Goal: Transaction & Acquisition: Purchase product/service

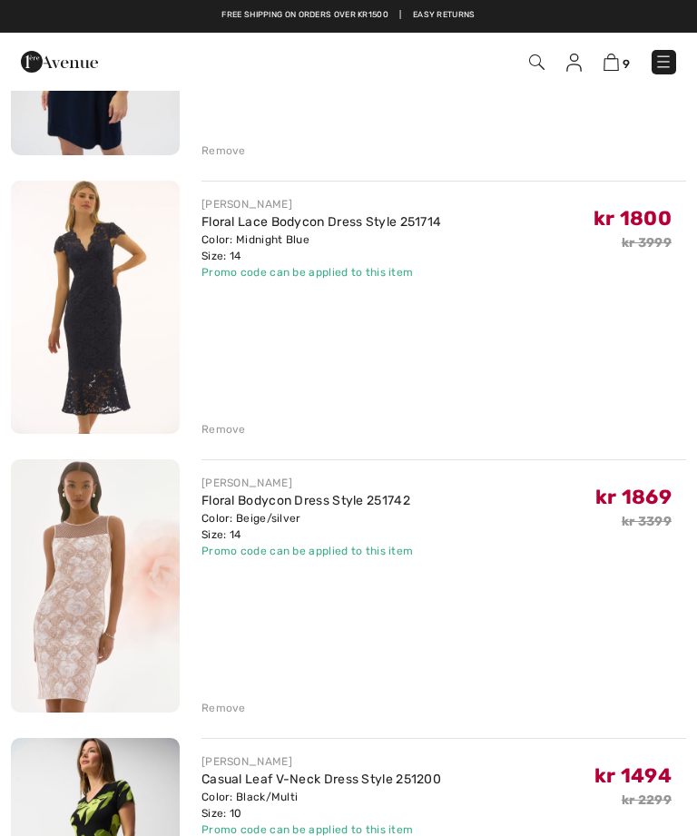
scroll to position [645, 0]
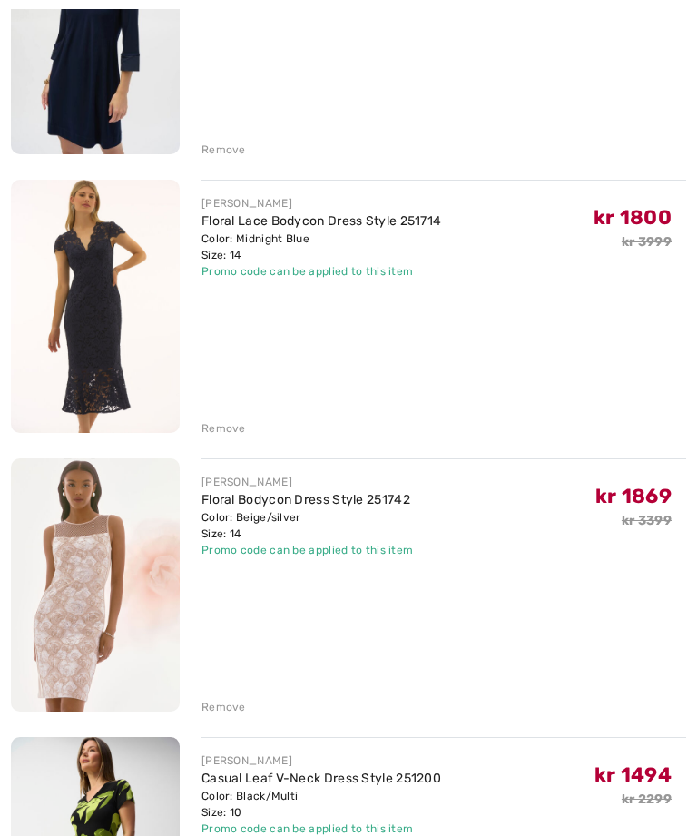
click at [221, 423] on div "Remove" at bounding box center [224, 428] width 44 height 16
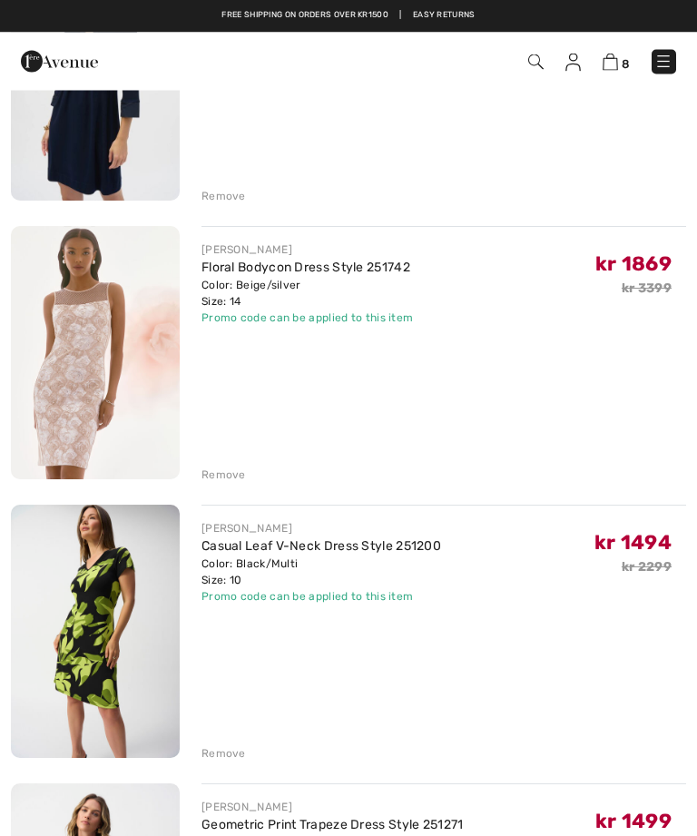
scroll to position [598, 0]
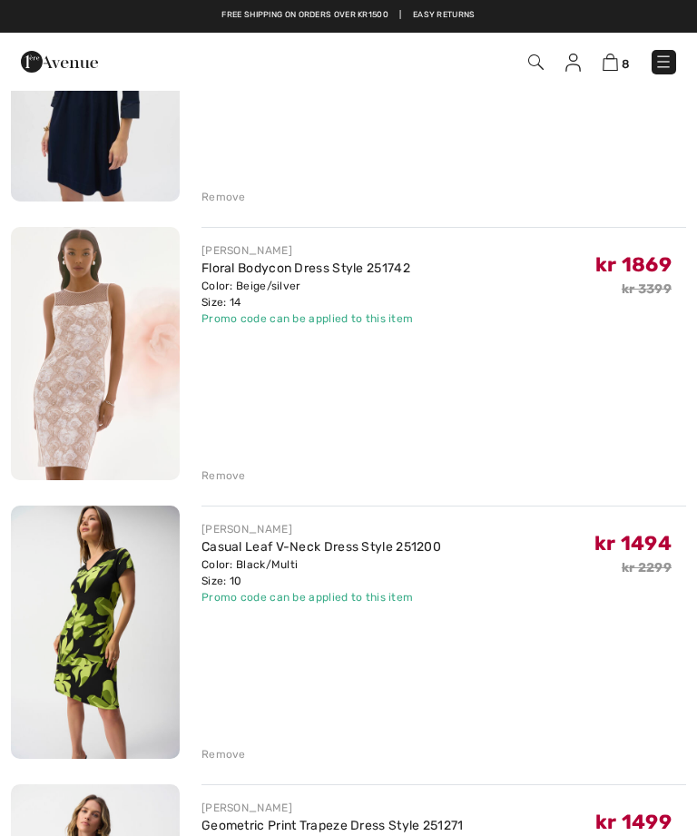
click at [215, 487] on div "JOSEPH RIBKOFF Knee-Length Bodycon Dress Style 252188 Color: Black Size: 12 Fin…" at bounding box center [348, 773] width 675 height 2206
click at [229, 473] on div "Remove" at bounding box center [224, 475] width 44 height 16
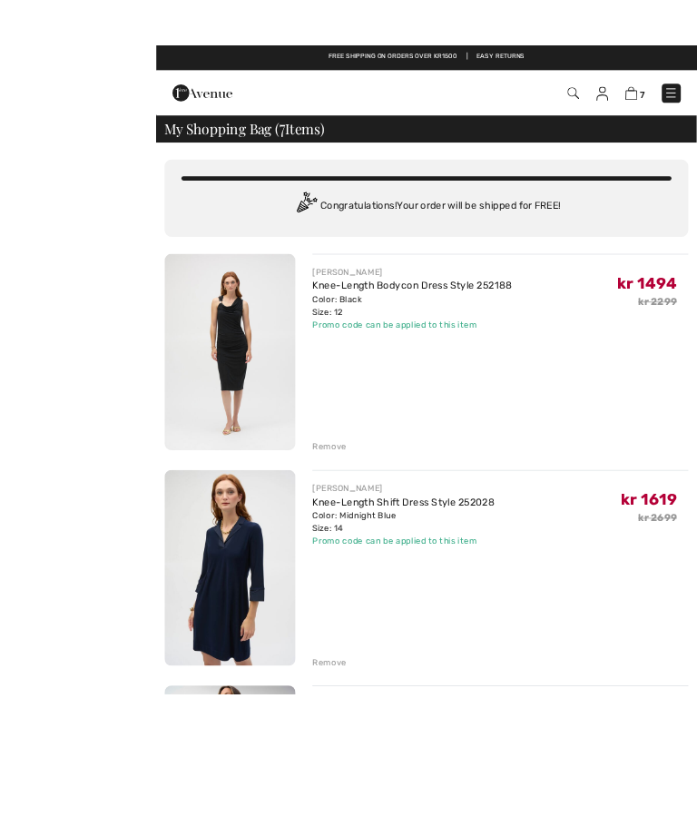
scroll to position [13, 0]
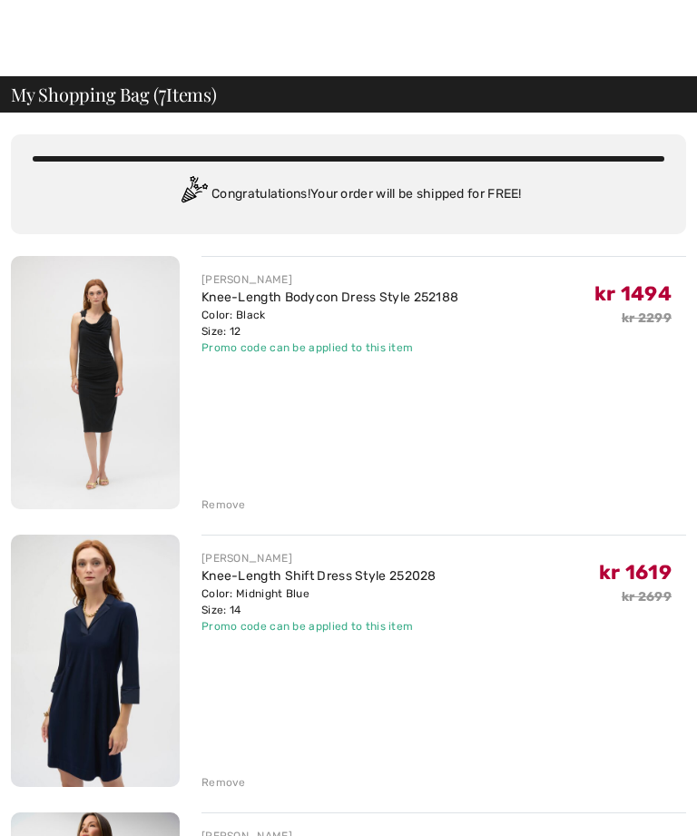
click at [224, 510] on div "Remove" at bounding box center [224, 505] width 44 height 16
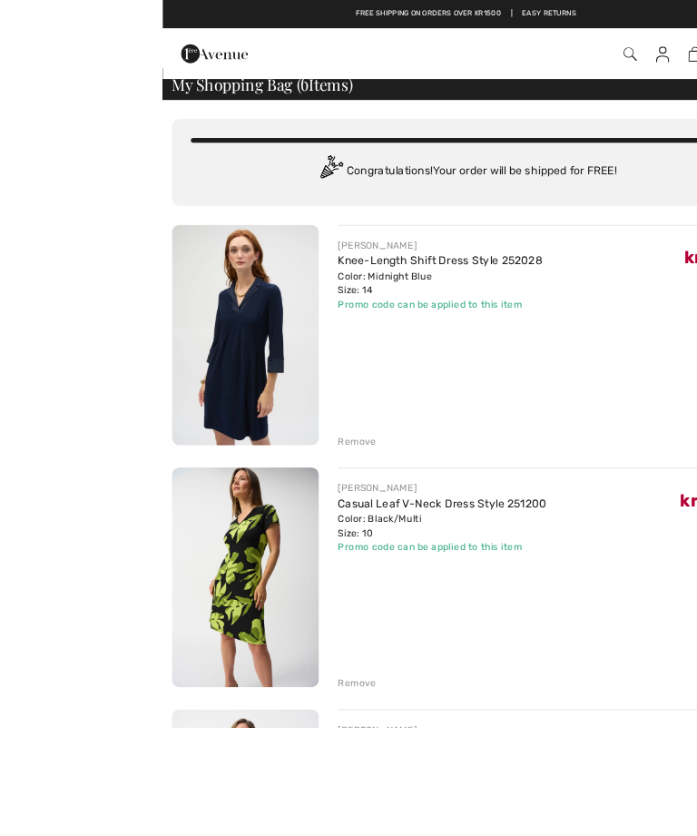
scroll to position [61, 0]
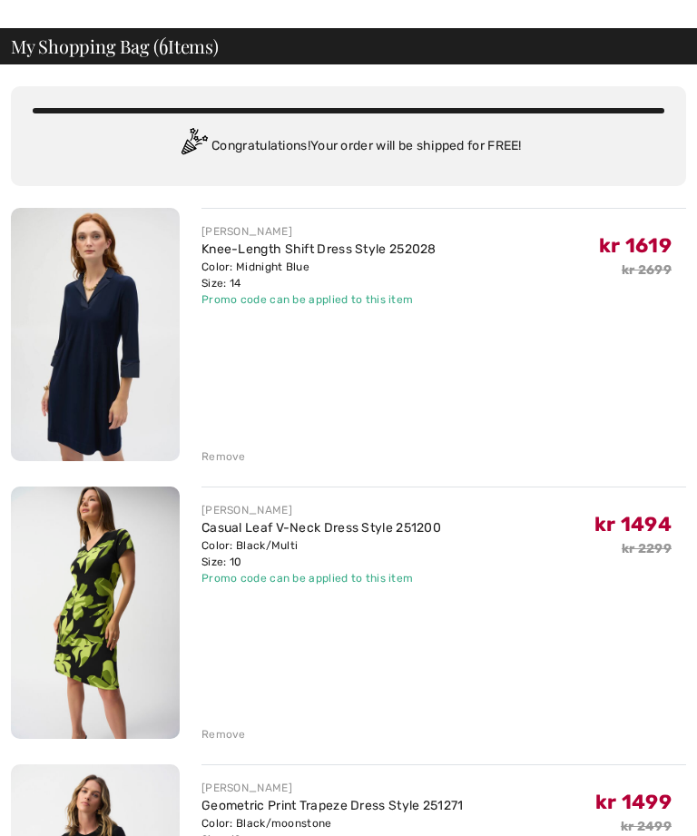
click at [215, 459] on div "Remove" at bounding box center [224, 456] width 44 height 16
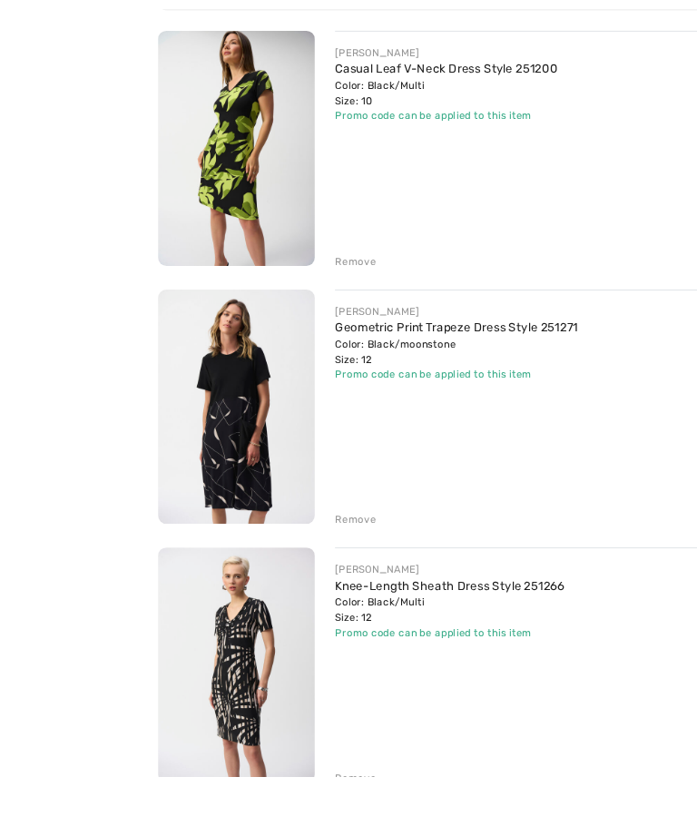
scroll to position [268, 0]
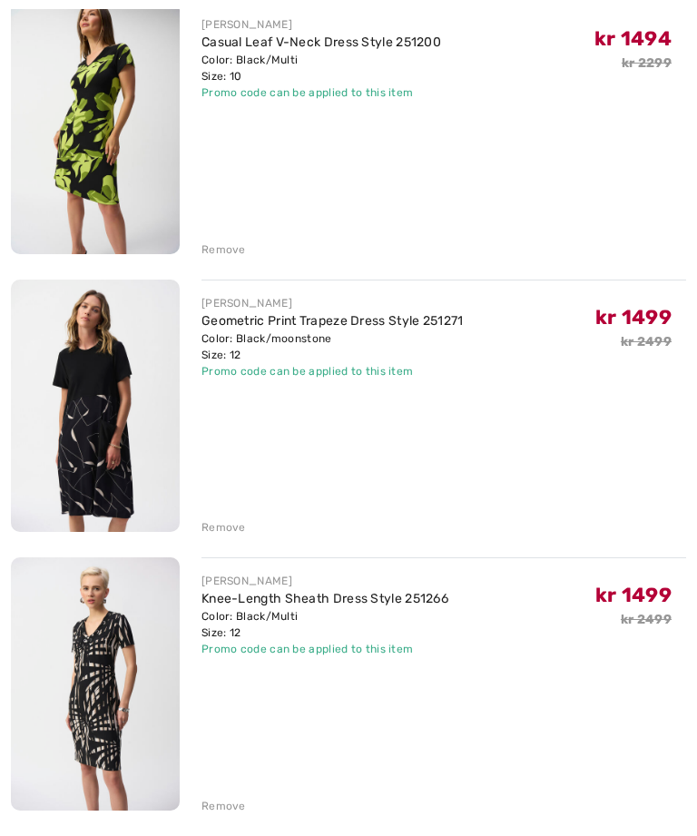
click at [224, 527] on div "Remove" at bounding box center [224, 527] width 44 height 16
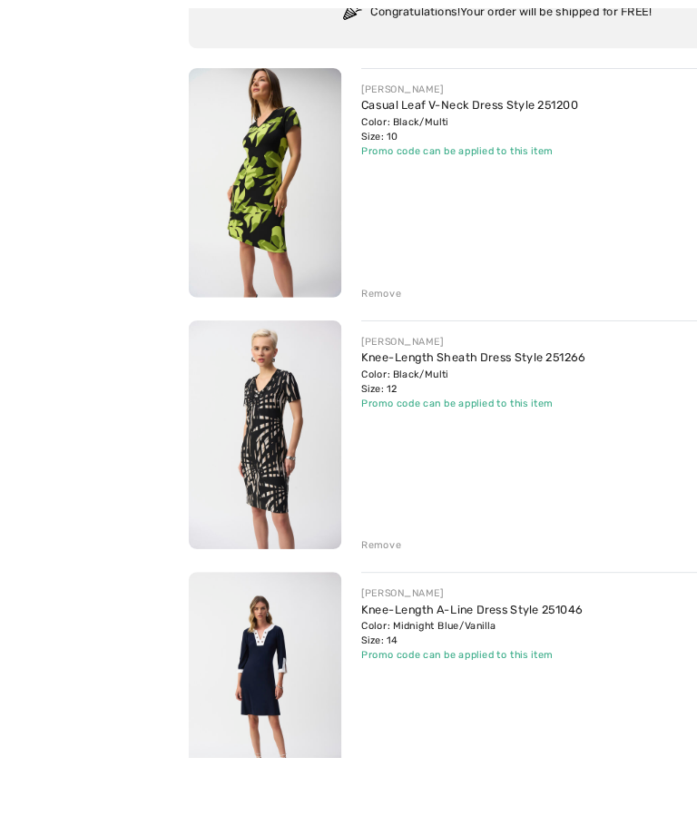
scroll to position [238, 0]
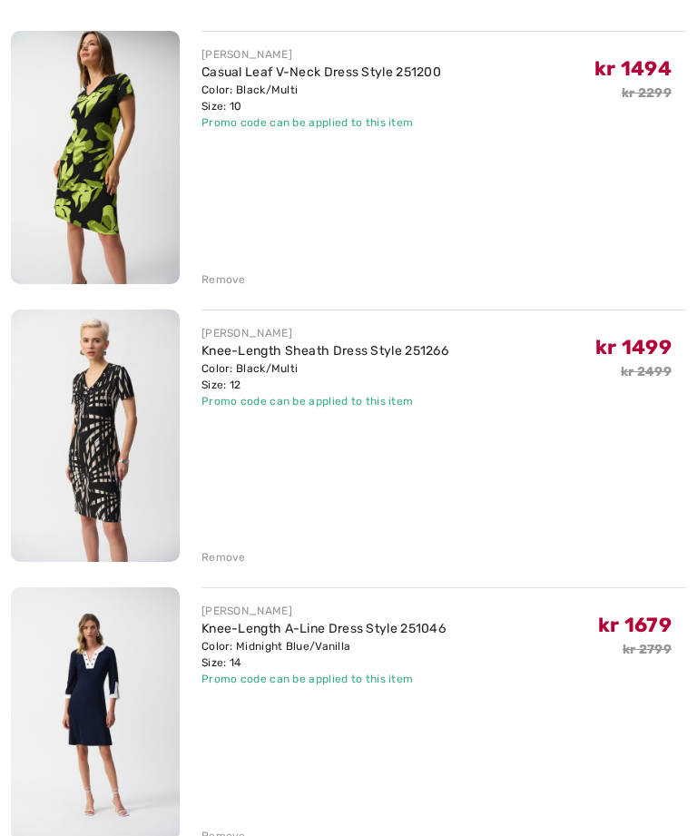
click at [218, 563] on div "Remove" at bounding box center [224, 557] width 44 height 16
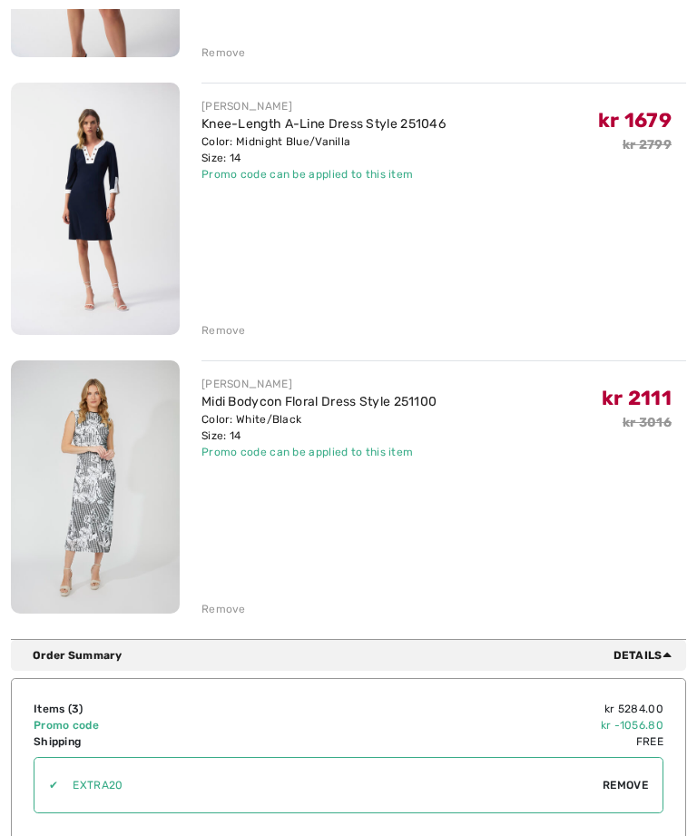
scroll to position [465, 0]
click at [280, 408] on link "Midi Bodycon Floral Dress Style 251100" at bounding box center [319, 401] width 235 height 15
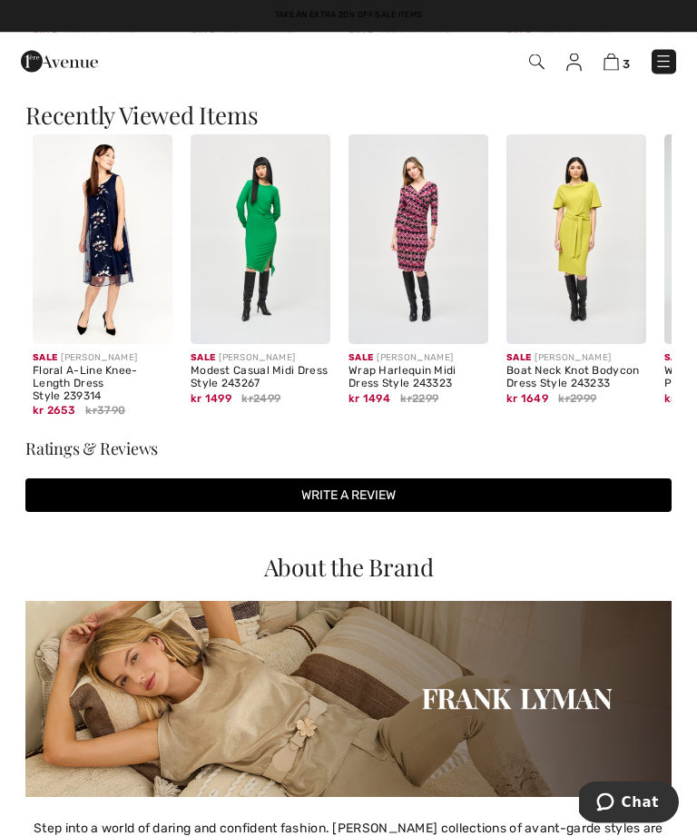
scroll to position [1556, 0]
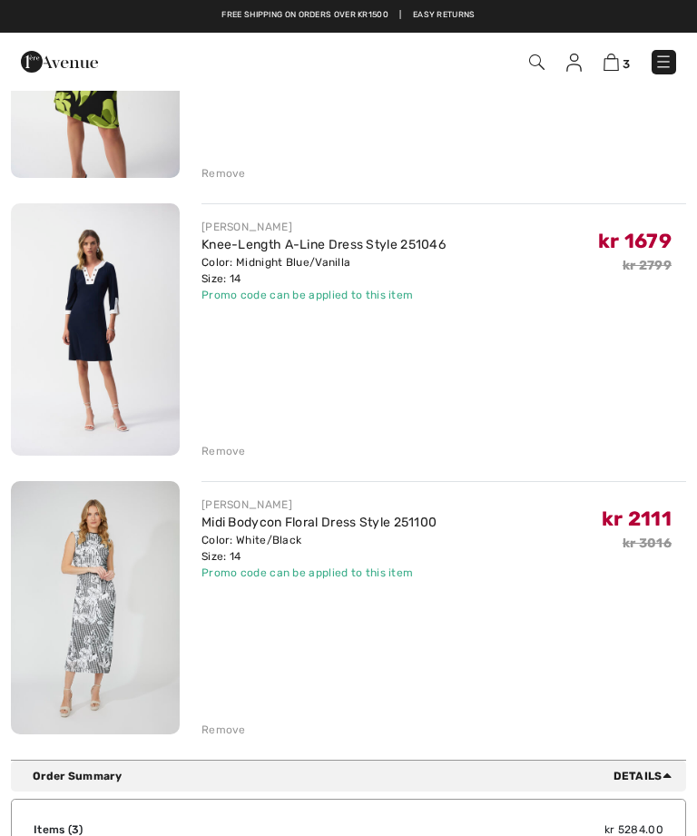
scroll to position [332, 0]
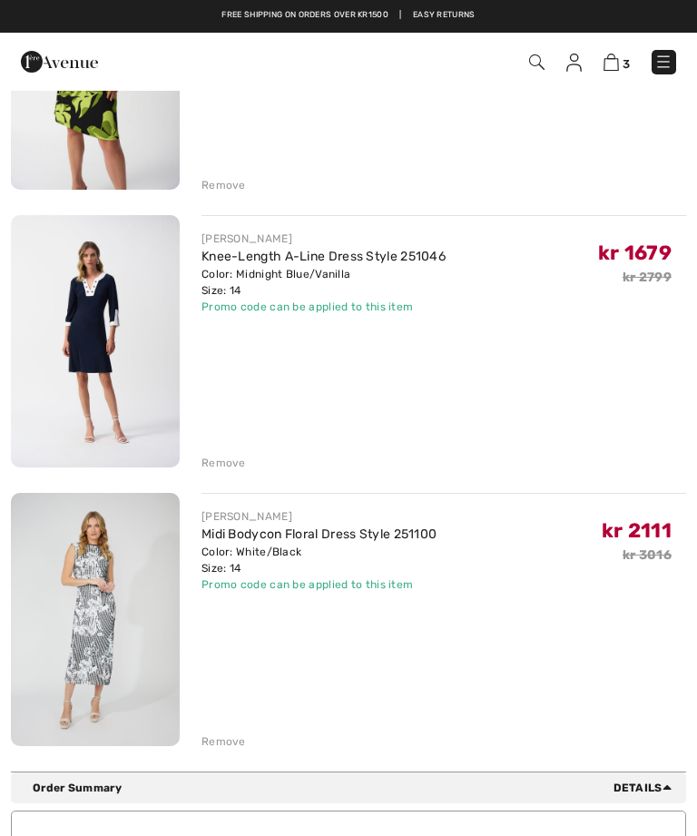
click at [327, 261] on link "Knee-Length A-Line Dress Style 251046" at bounding box center [324, 256] width 244 height 15
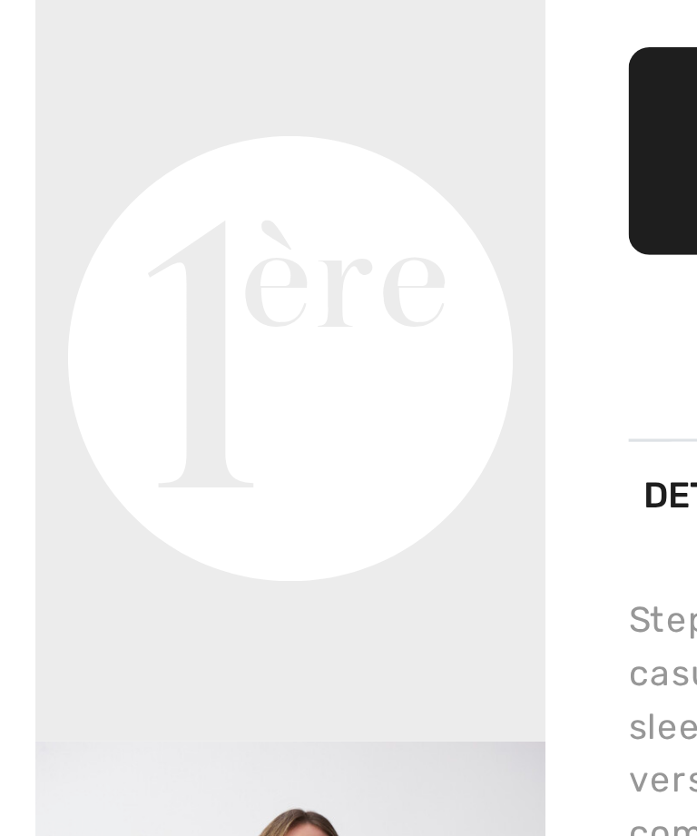
checkbox input "true"
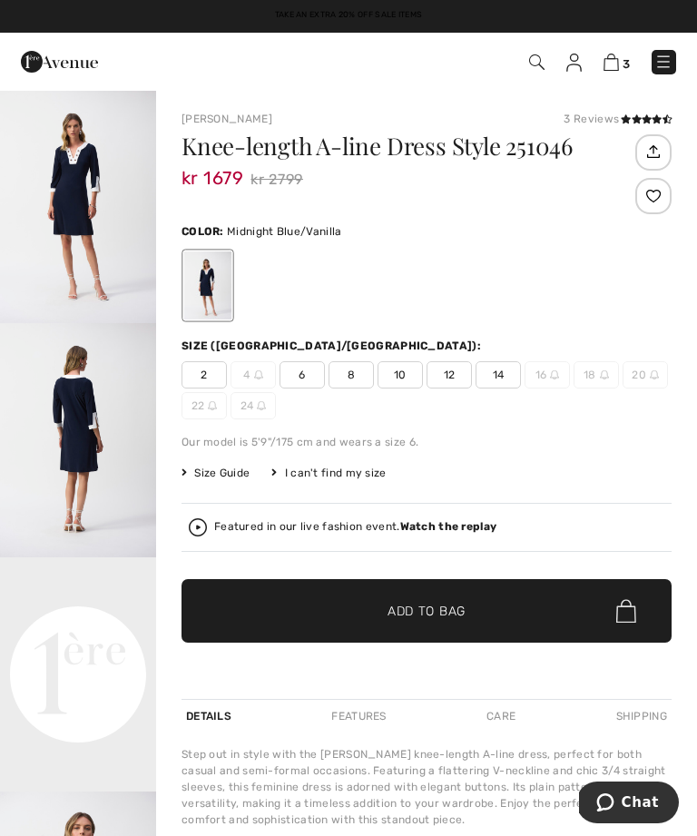
click at [615, 61] on img at bounding box center [611, 62] width 15 height 17
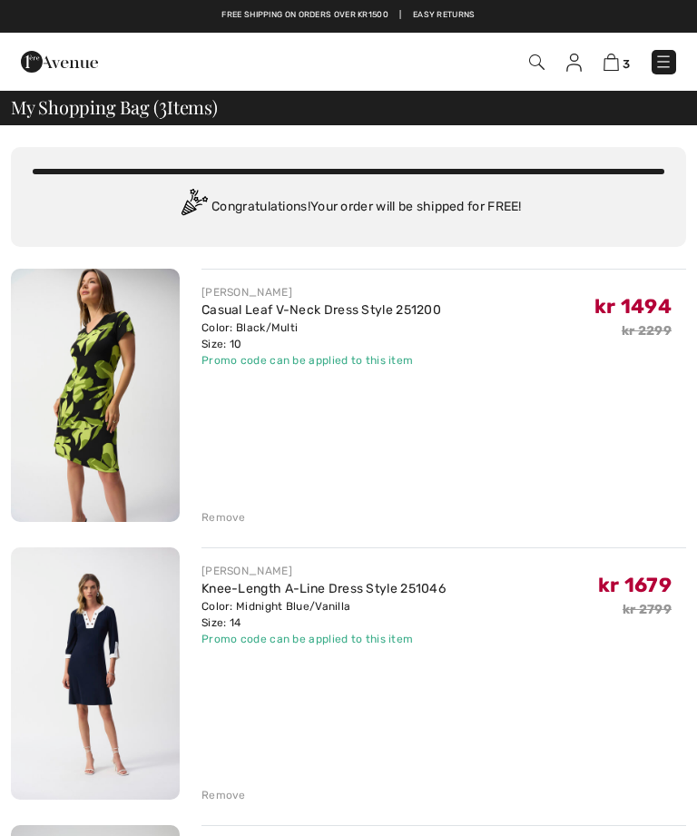
click at [662, 61] on img at bounding box center [663, 62] width 18 height 18
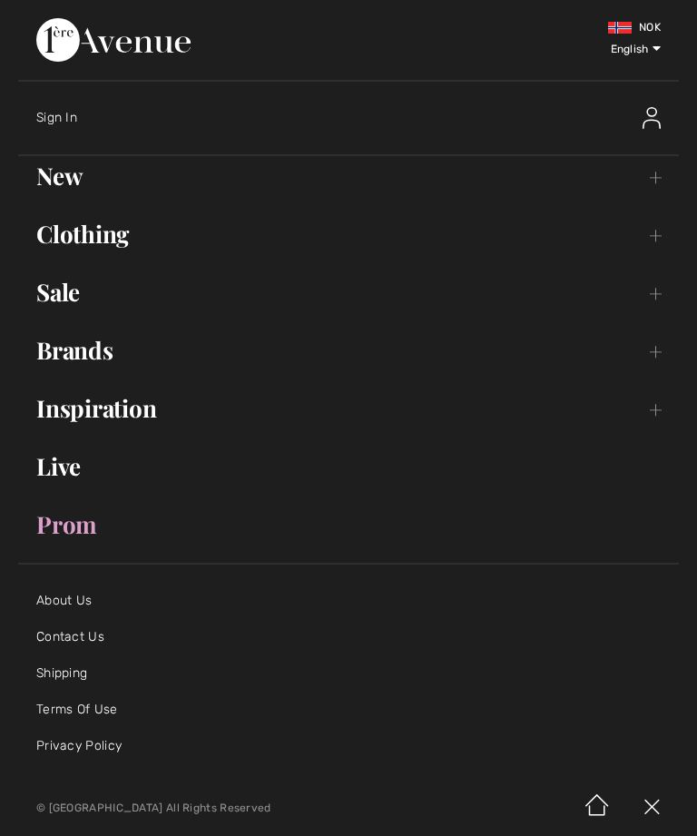
click at [63, 293] on link "Sale Toggle submenu" at bounding box center [348, 292] width 661 height 40
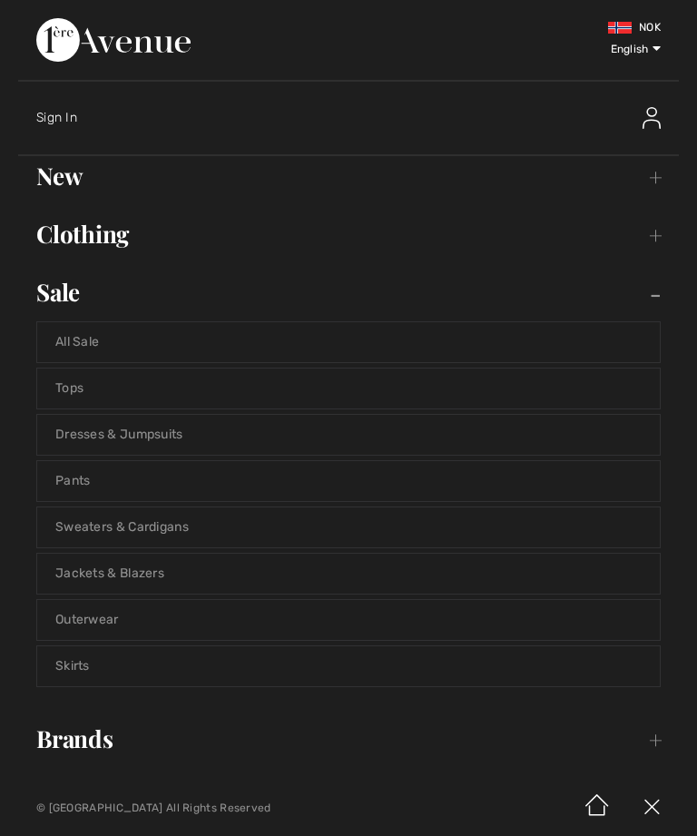
click at [162, 346] on link "All Sale" at bounding box center [348, 342] width 623 height 40
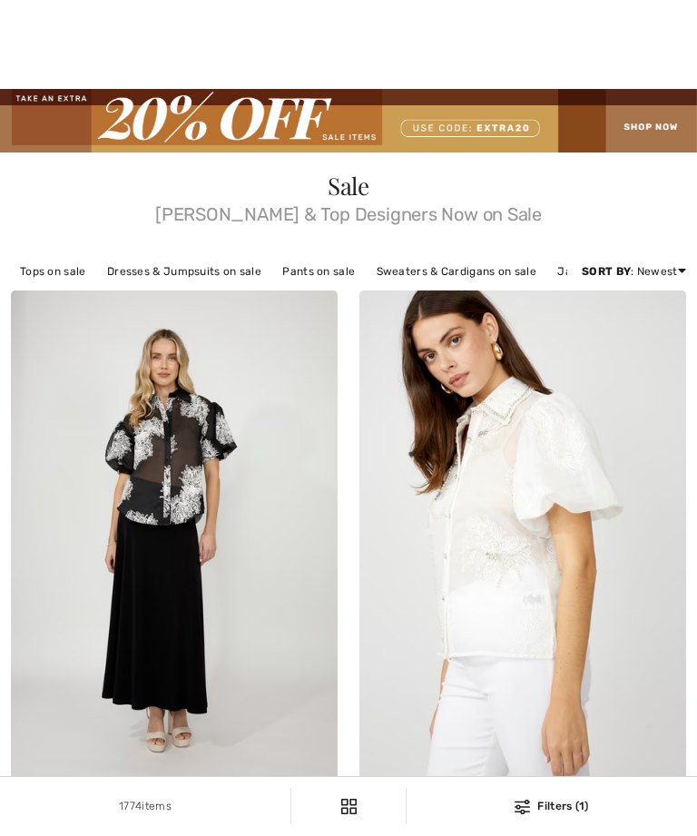
checkbox input "true"
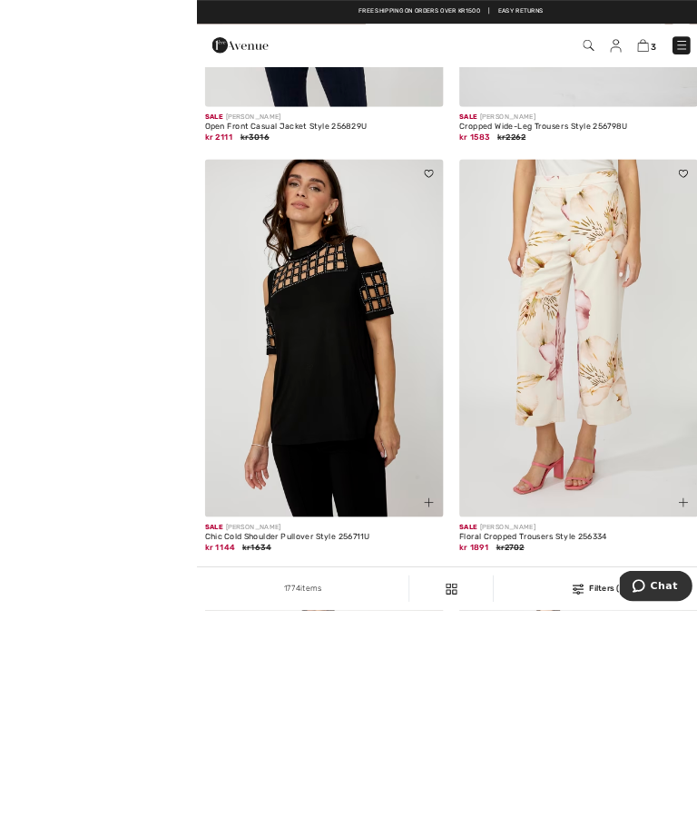
scroll to position [1334, 0]
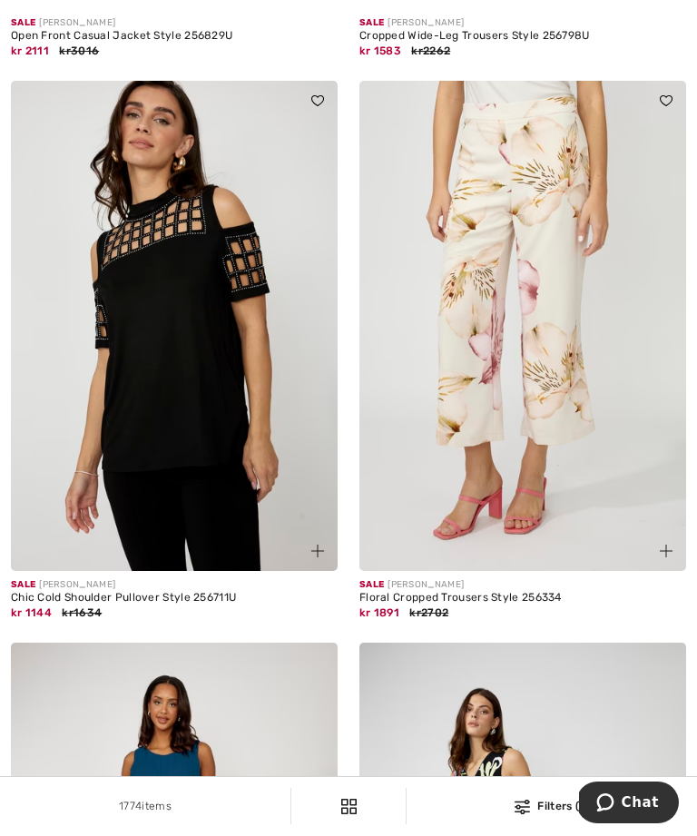
click at [206, 358] on img at bounding box center [174, 326] width 327 height 490
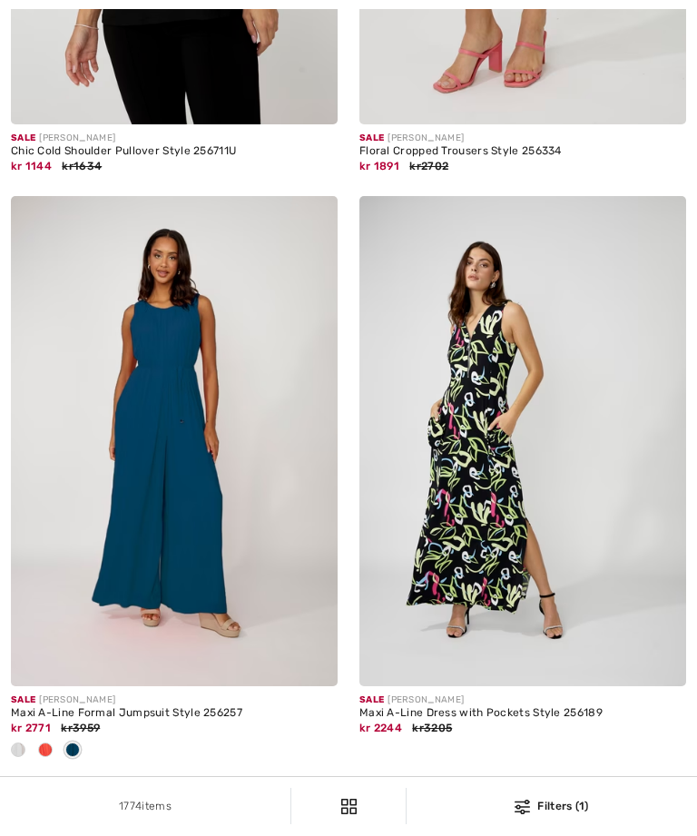
checkbox input "true"
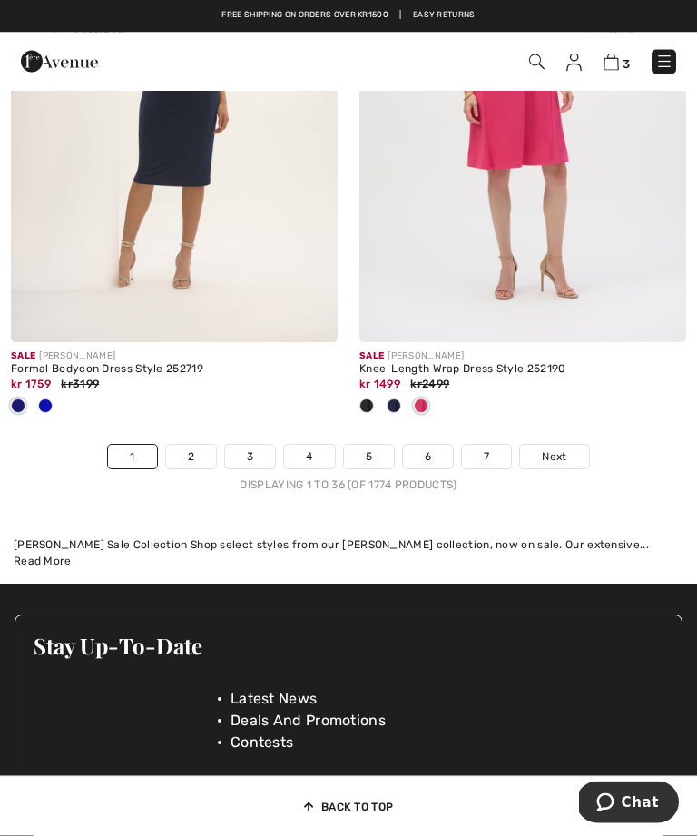
scroll to position [10388, 0]
click at [194, 468] on link "2" at bounding box center [191, 457] width 50 height 24
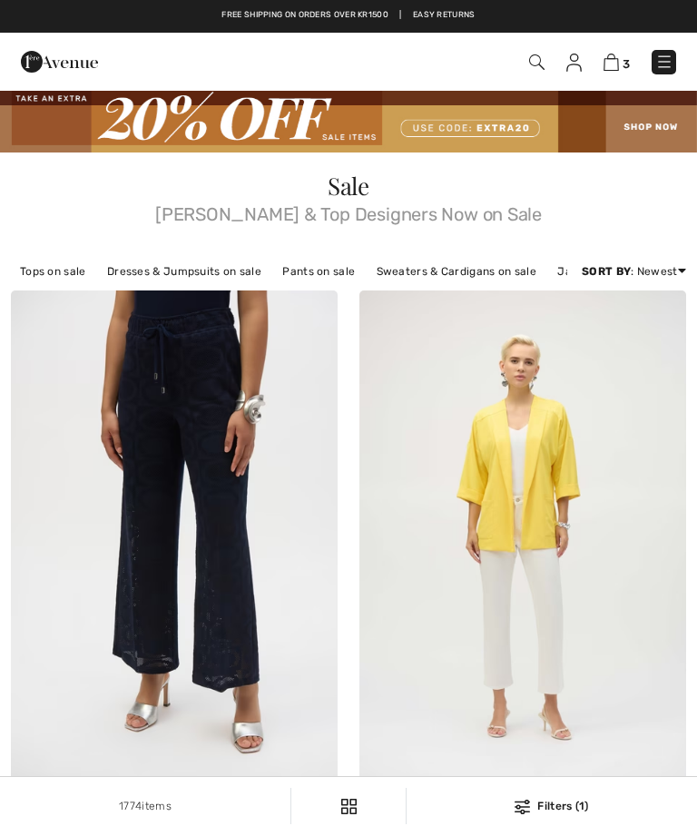
checkbox input "true"
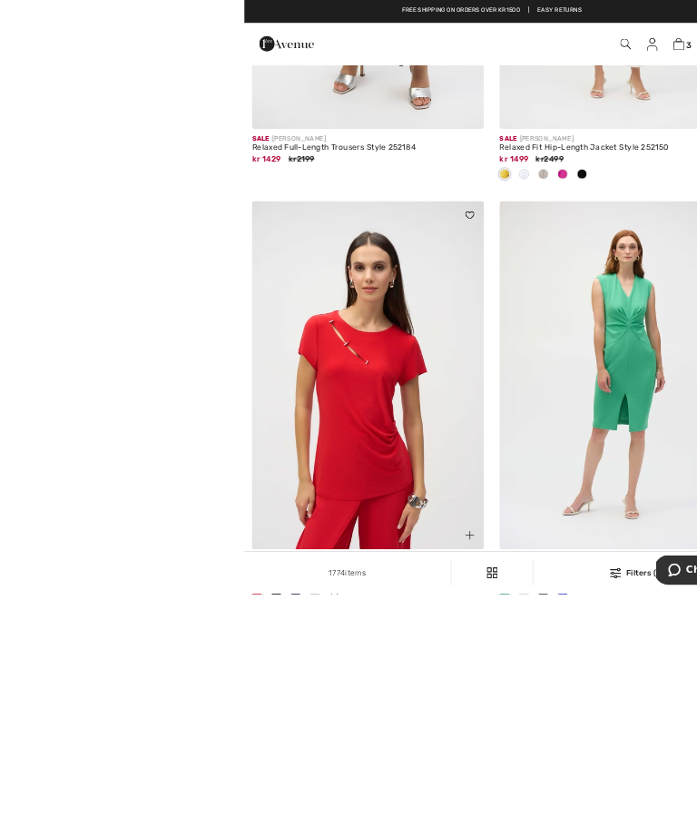
scroll to position [765, 0]
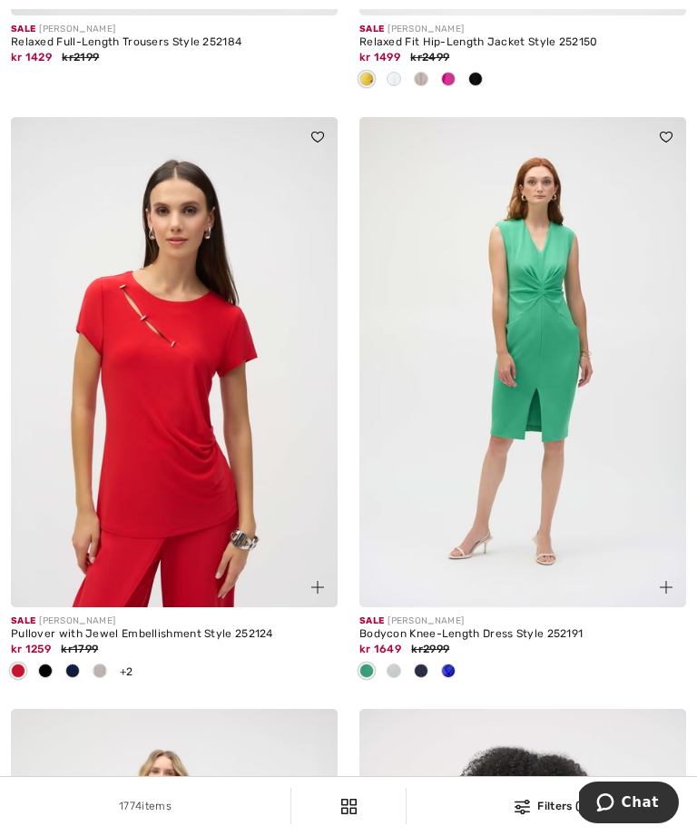
click at [207, 502] on img at bounding box center [174, 362] width 327 height 490
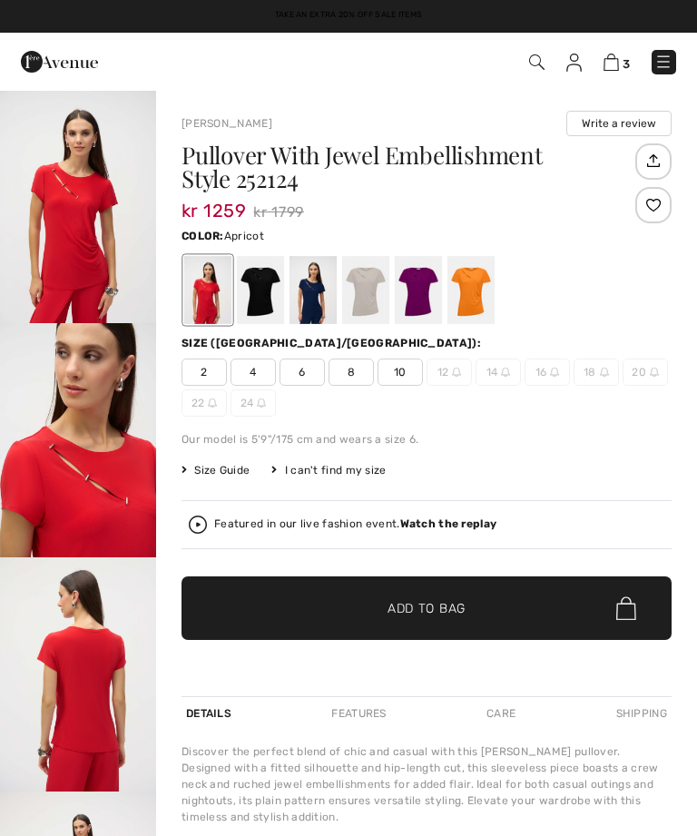
checkbox input "true"
click at [470, 294] on div at bounding box center [471, 290] width 47 height 68
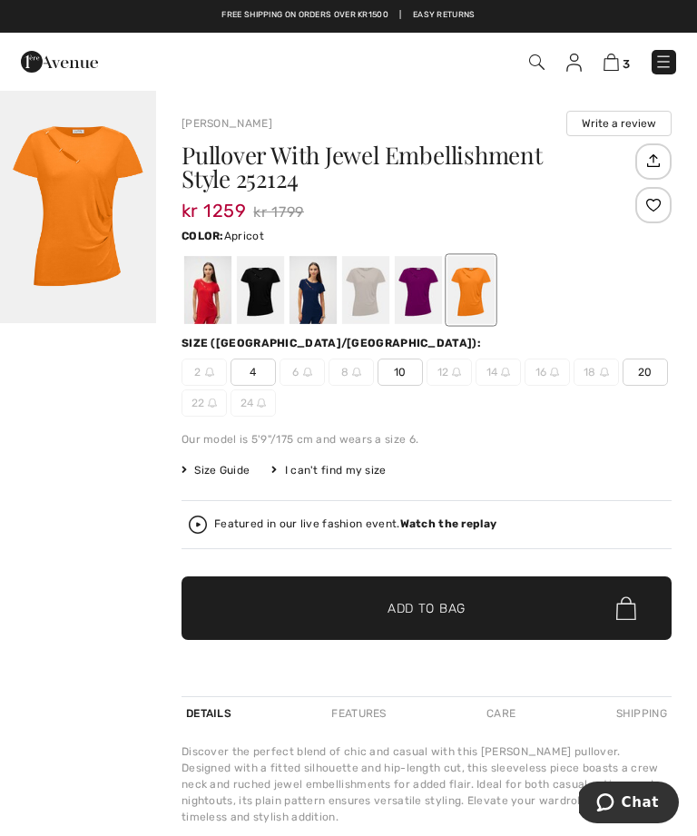
click at [418, 288] on div at bounding box center [418, 290] width 47 height 68
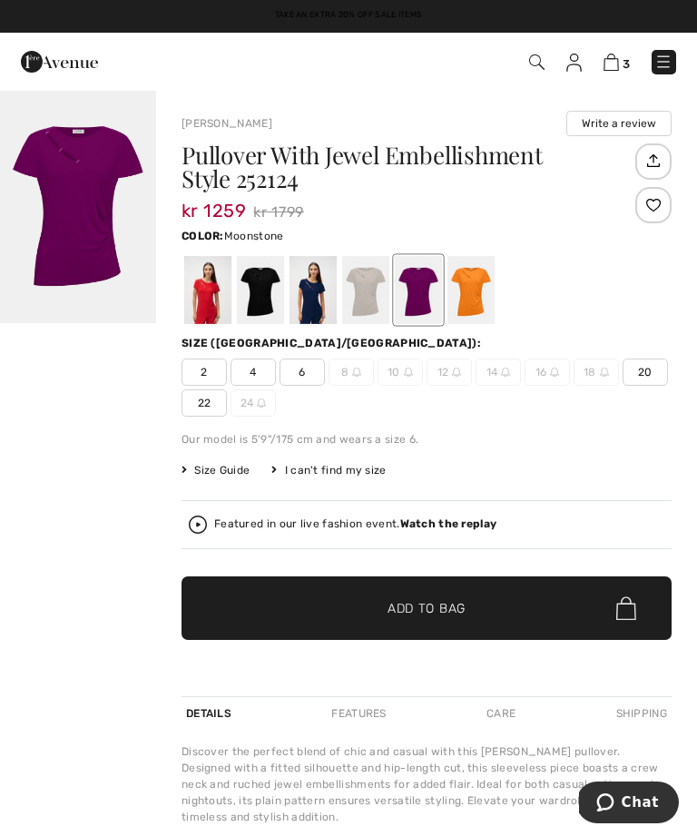
click at [356, 300] on div at bounding box center [365, 290] width 47 height 68
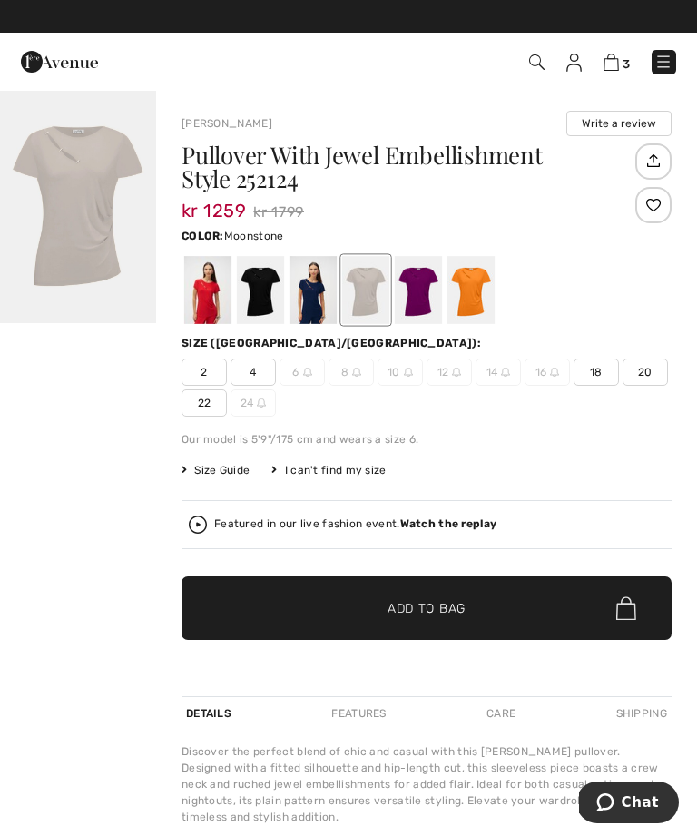
click at [304, 294] on div at bounding box center [313, 290] width 47 height 68
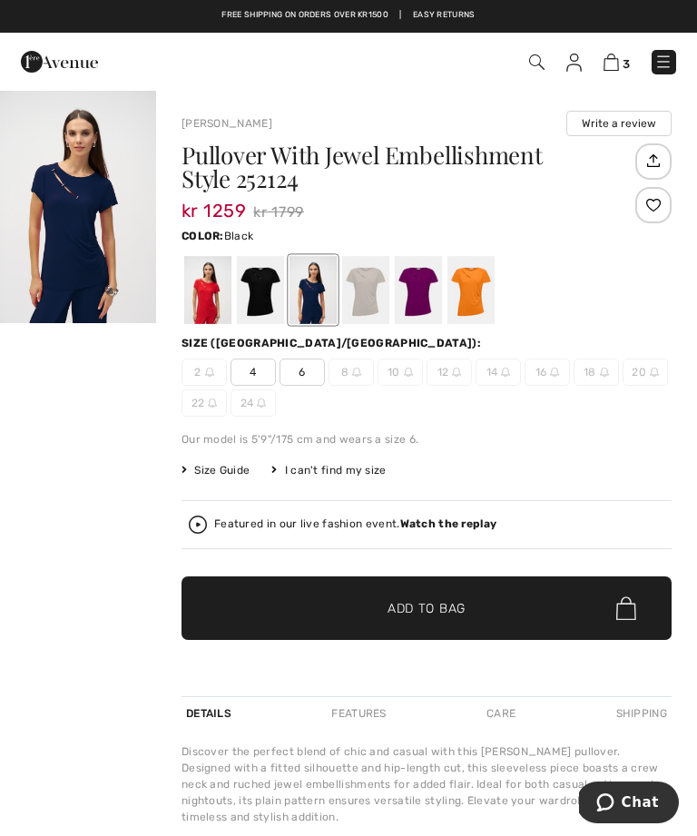
click at [260, 287] on div at bounding box center [260, 290] width 47 height 68
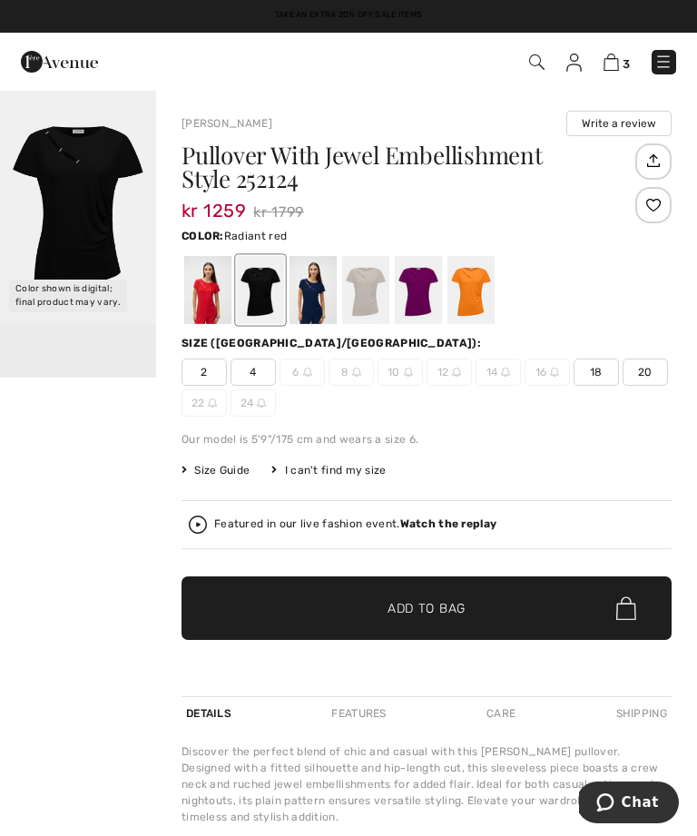
click at [202, 297] on div at bounding box center [207, 290] width 47 height 68
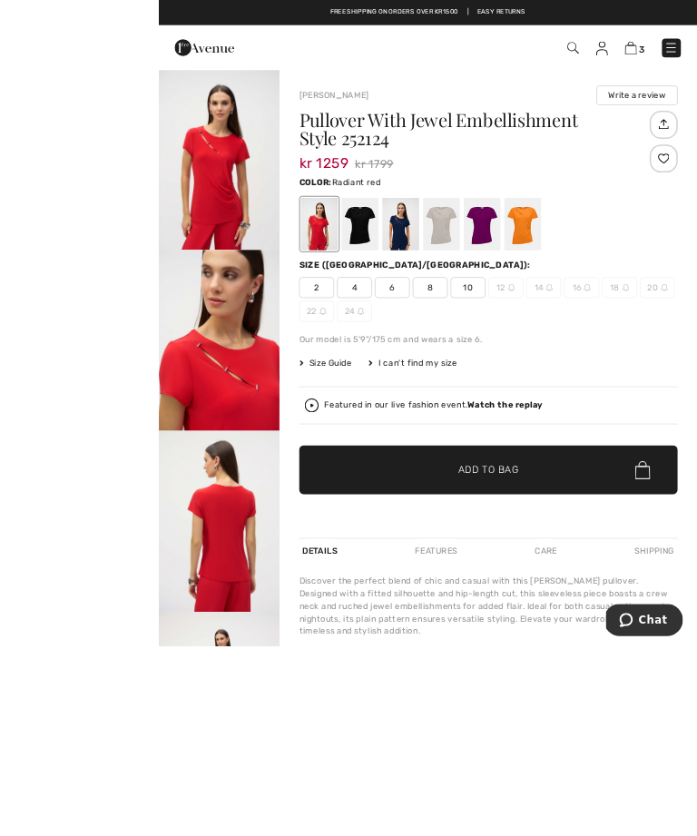
scroll to position [44, 0]
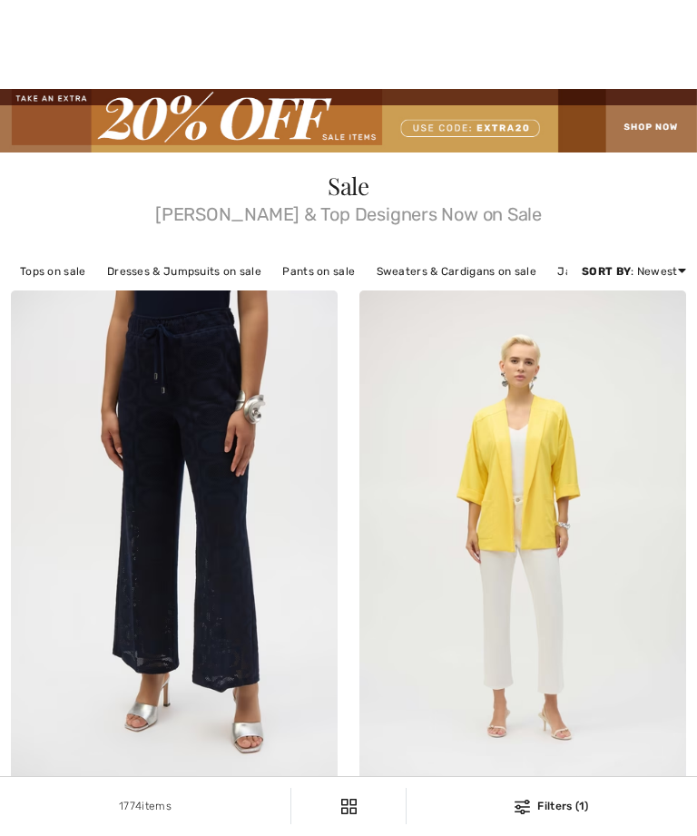
checkbox input "true"
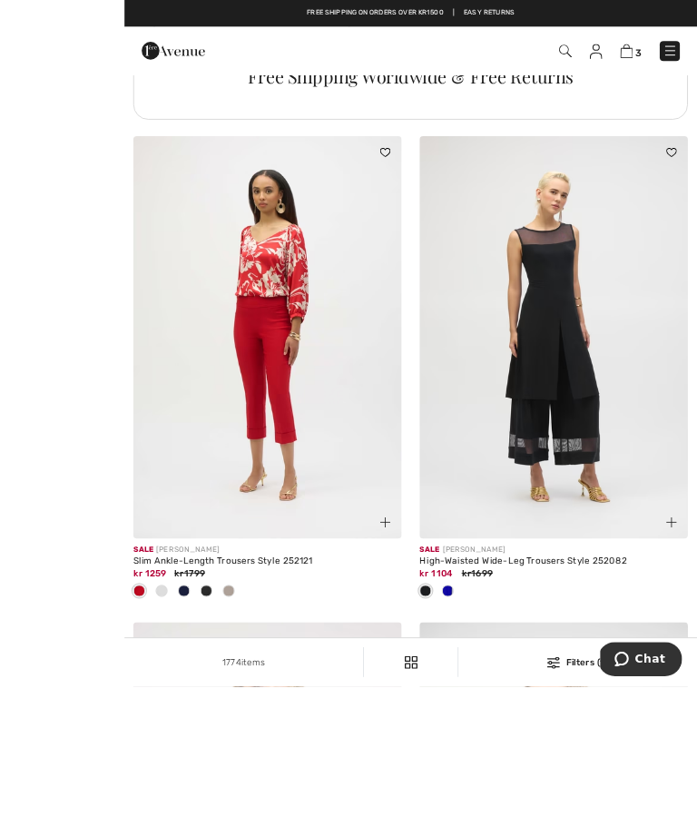
scroll to position [3919, 0]
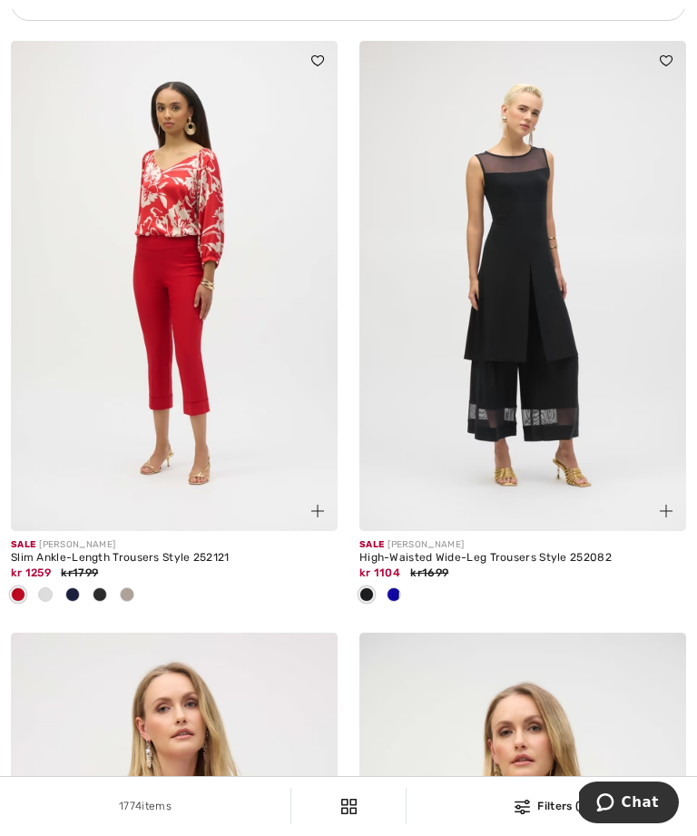
click at [523, 337] on img at bounding box center [522, 286] width 327 height 490
click at [509, 266] on img at bounding box center [522, 286] width 327 height 490
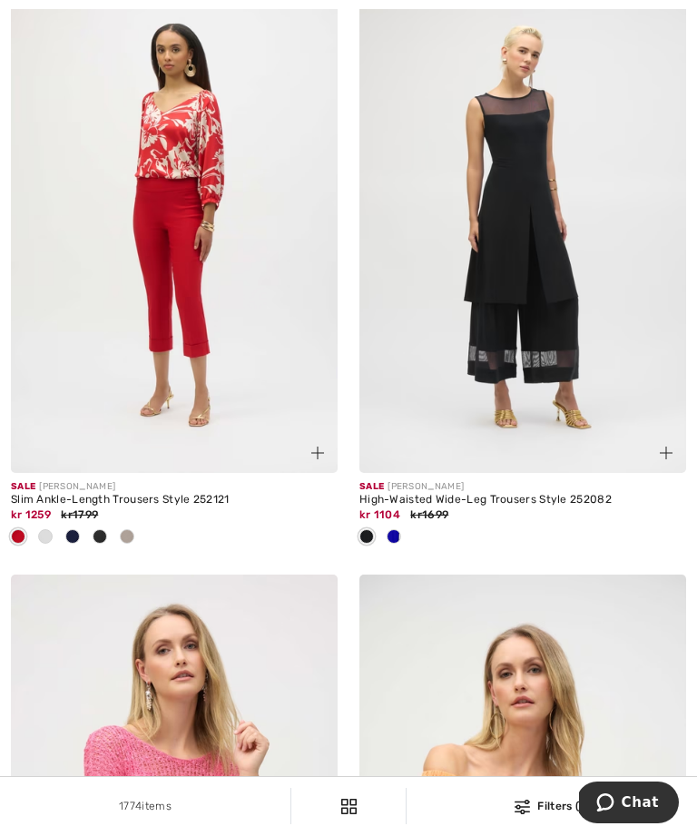
click at [548, 387] on img at bounding box center [522, 228] width 327 height 490
click at [649, 214] on img at bounding box center [522, 228] width 327 height 490
click at [537, 99] on img at bounding box center [522, 228] width 327 height 490
click at [539, 325] on img at bounding box center [522, 228] width 327 height 490
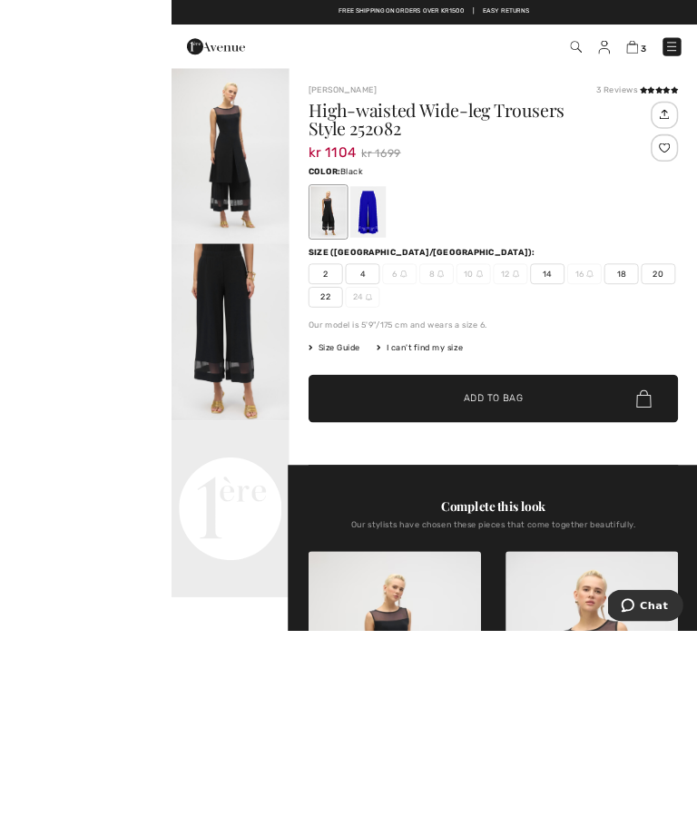
scroll to position [21, 0]
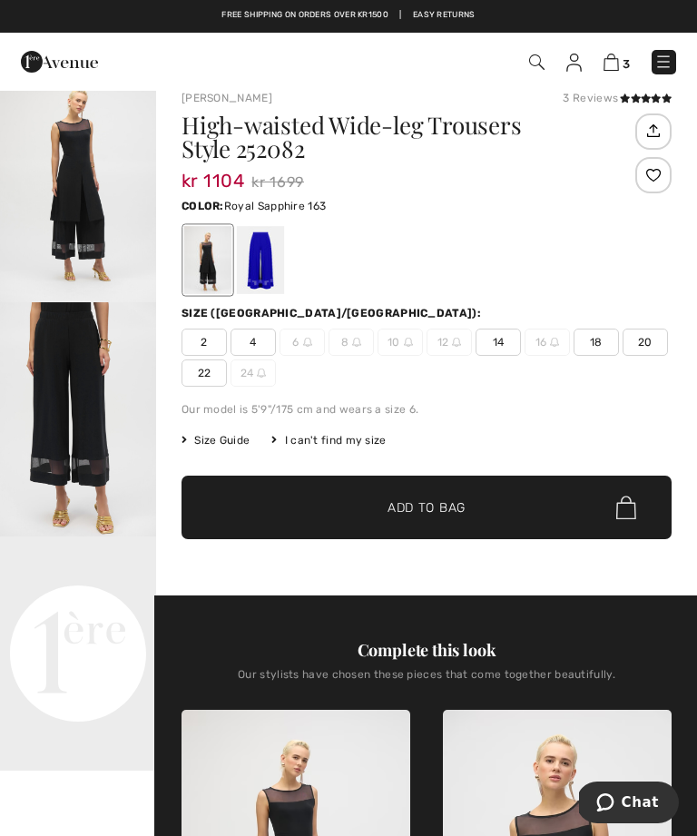
click at [263, 258] on div at bounding box center [260, 260] width 47 height 68
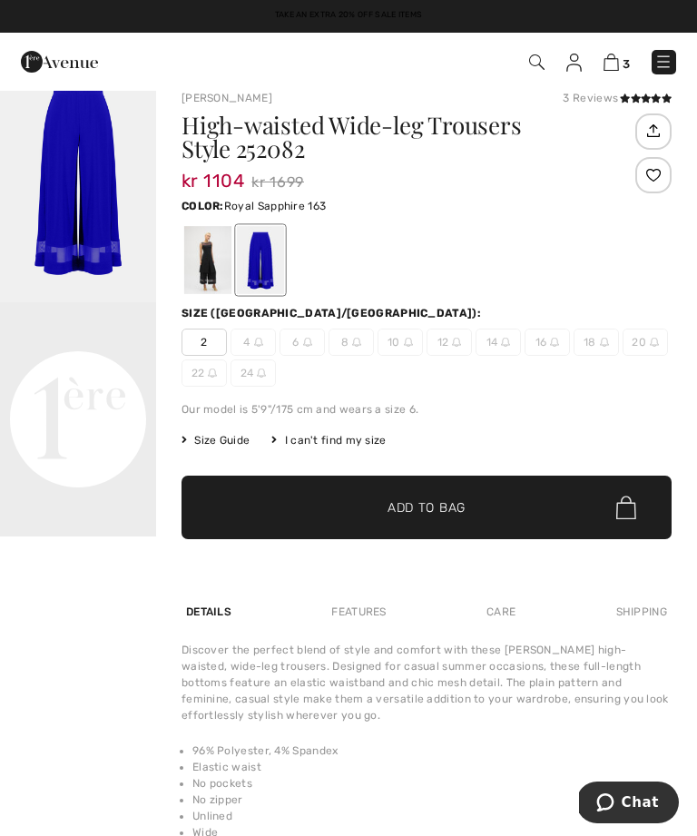
click at [208, 262] on div at bounding box center [207, 260] width 47 height 68
click at [209, 276] on div at bounding box center [207, 260] width 47 height 68
click at [217, 267] on div at bounding box center [207, 260] width 47 height 68
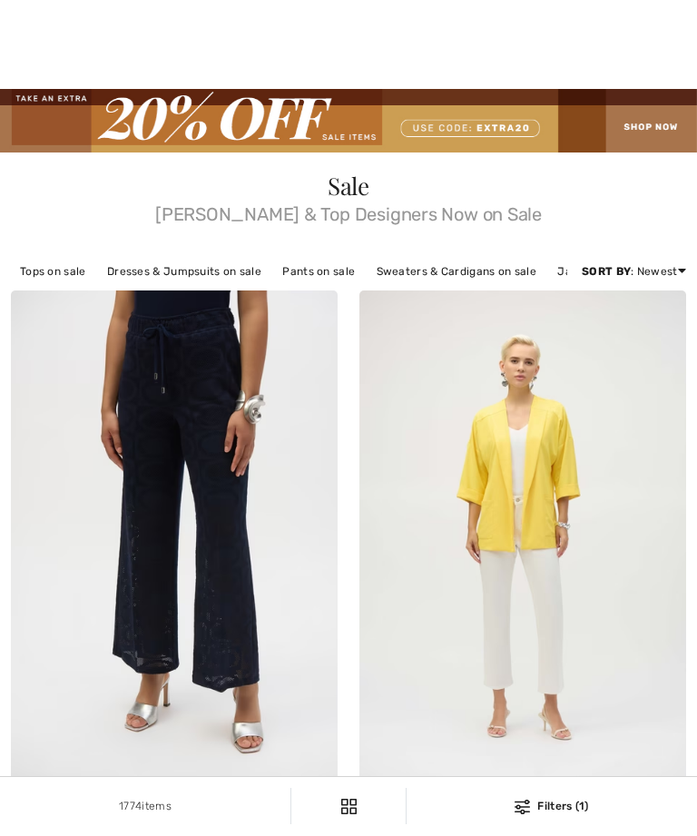
checkbox input "true"
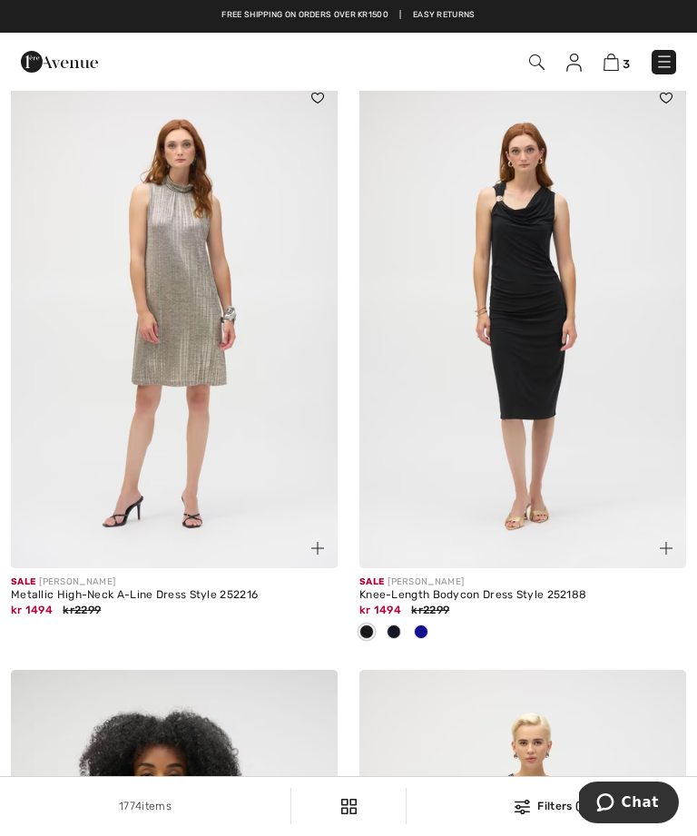
scroll to position [6249, 0]
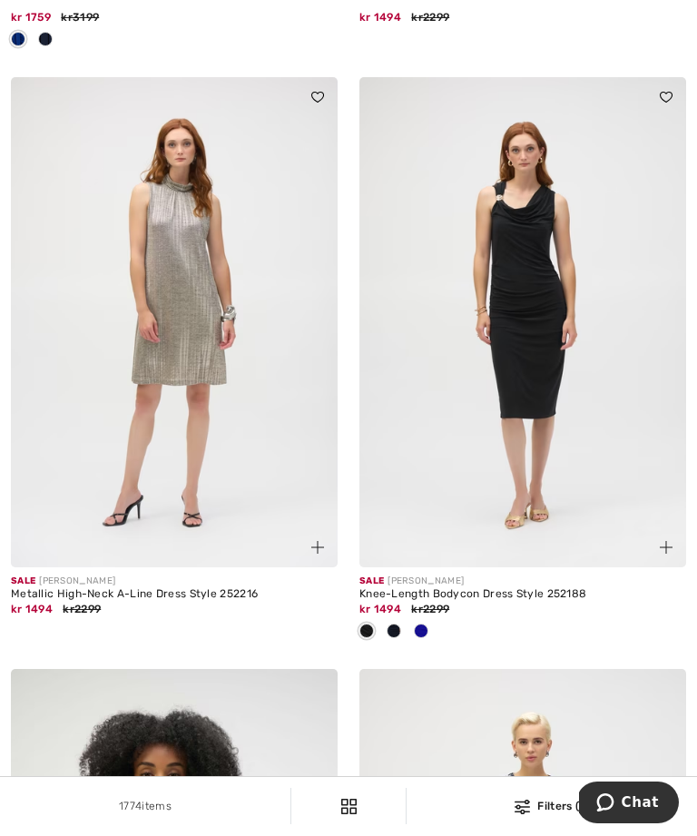
click at [176, 379] on img at bounding box center [174, 322] width 327 height 490
click at [189, 356] on img at bounding box center [174, 322] width 327 height 490
click at [179, 354] on img at bounding box center [174, 322] width 327 height 490
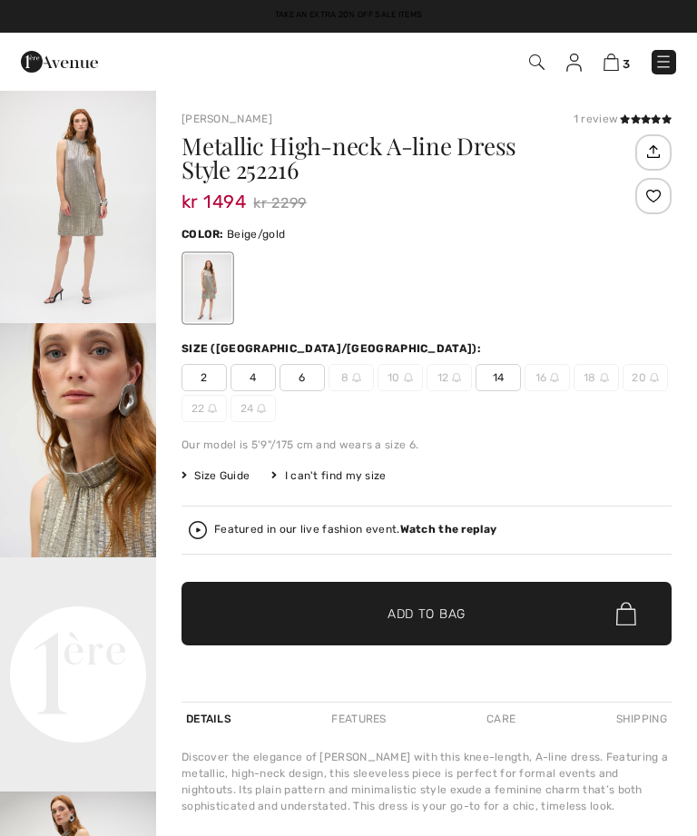
checkbox input "true"
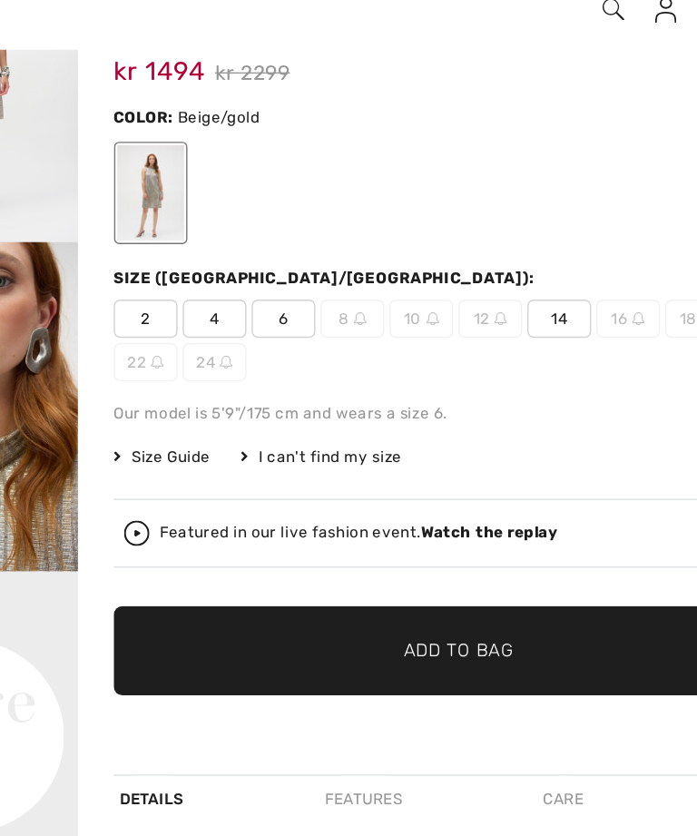
click at [476, 269] on span "14" at bounding box center [498, 282] width 45 height 27
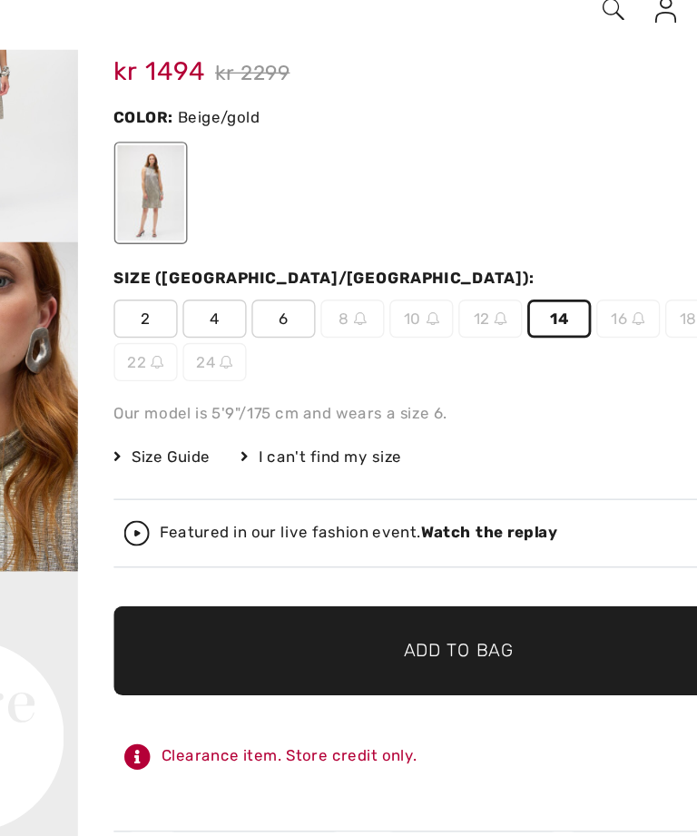
click at [388, 509] on span "Add to Bag" at bounding box center [427, 518] width 78 height 19
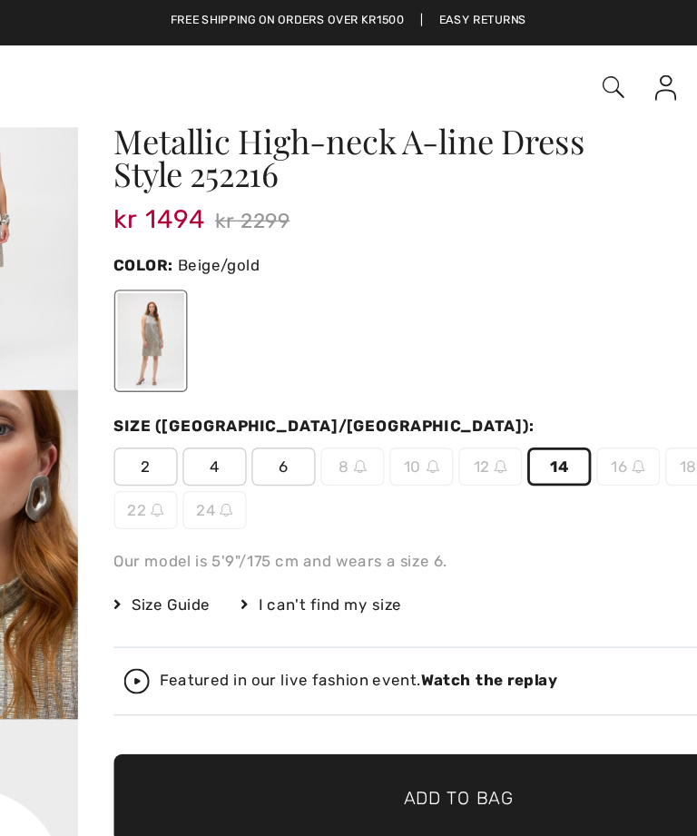
scroll to position [3, 0]
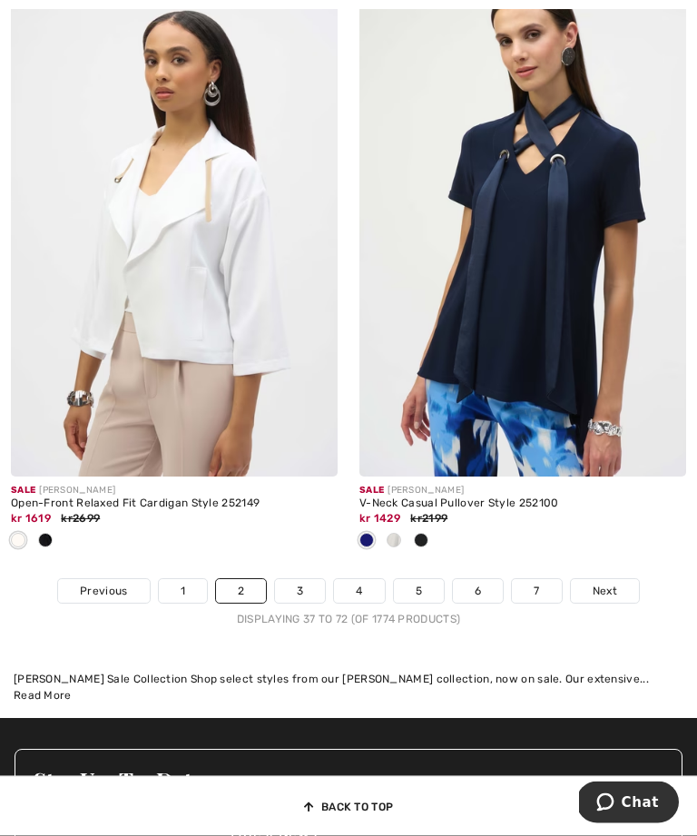
scroll to position [10583, 0]
click at [300, 603] on link "3" at bounding box center [300, 591] width 50 height 24
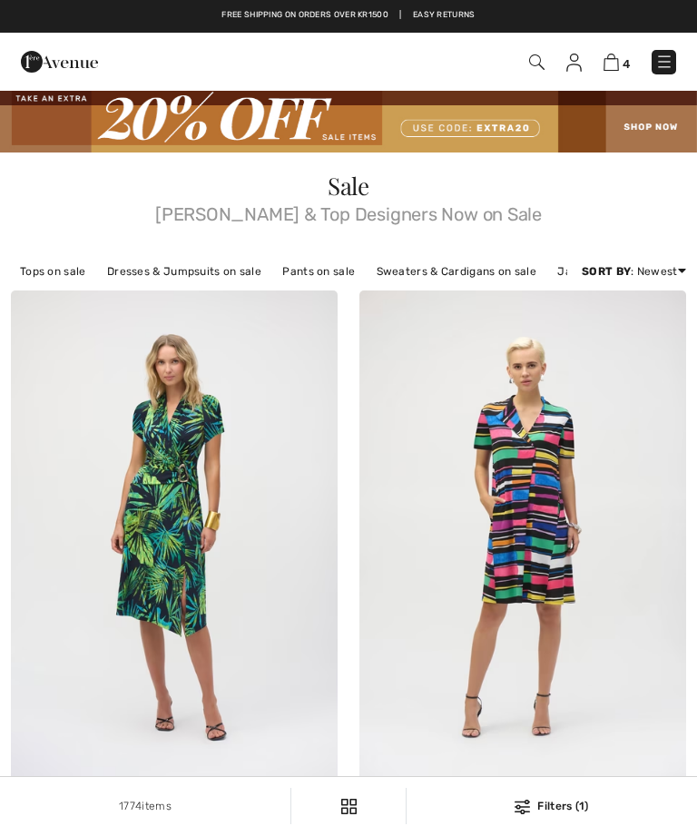
checkbox input "true"
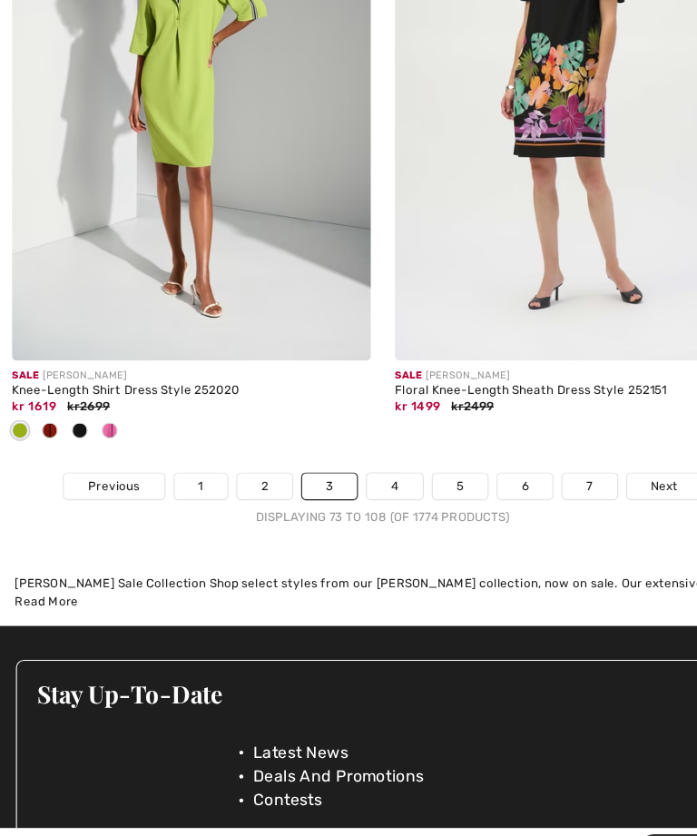
scroll to position [10575, 0]
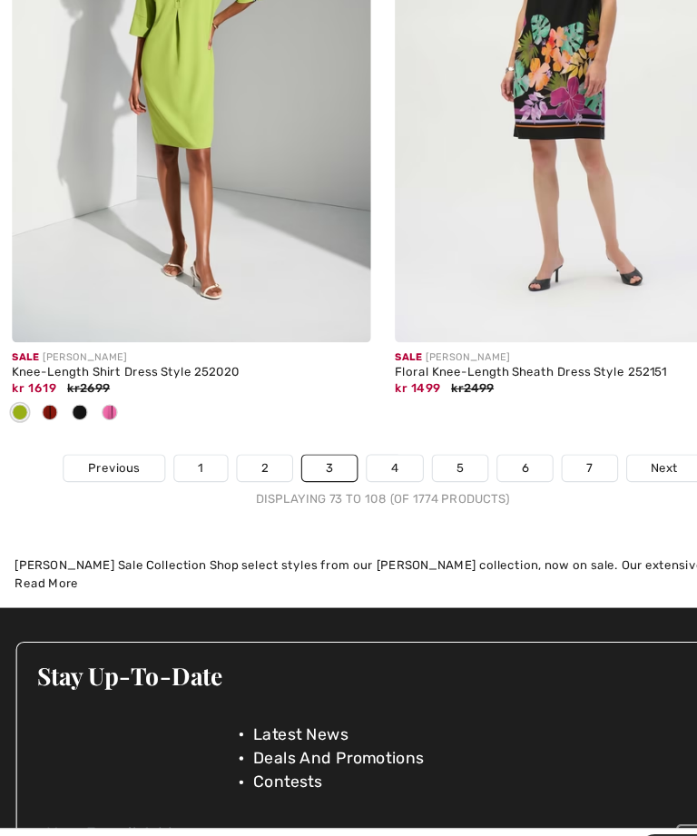
click at [364, 437] on link "4" at bounding box center [359, 449] width 50 height 24
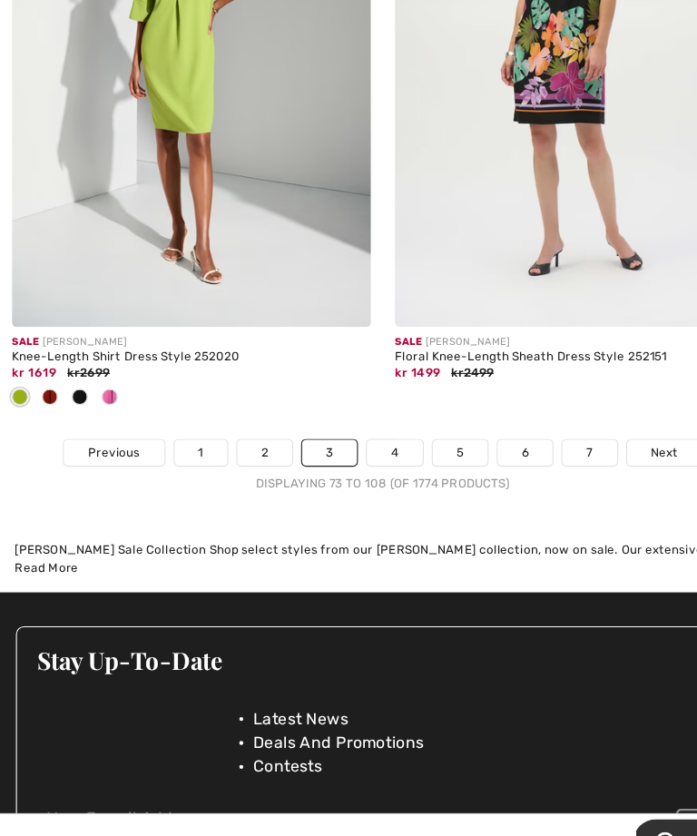
click at [365, 437] on link "4" at bounding box center [359, 449] width 50 height 24
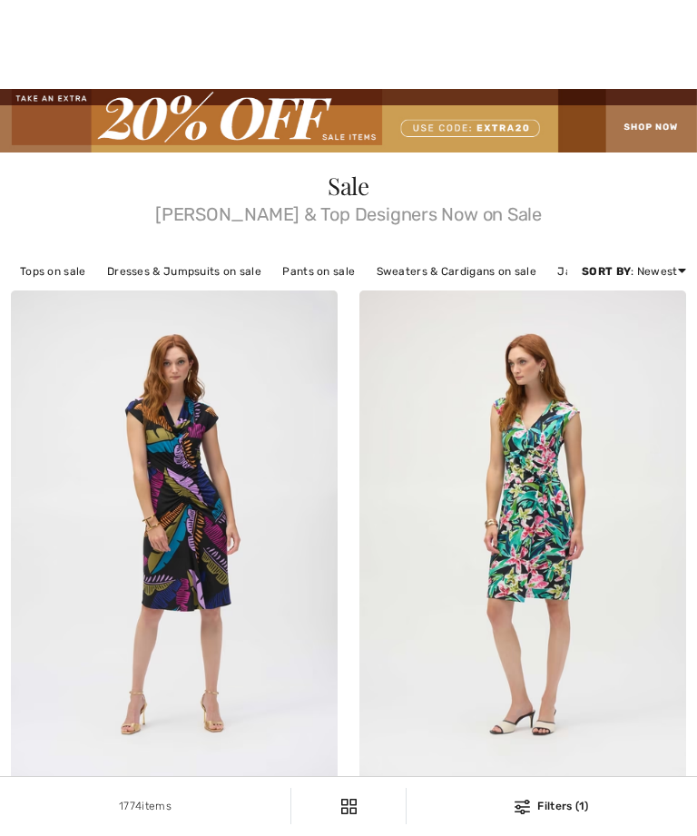
checkbox input "true"
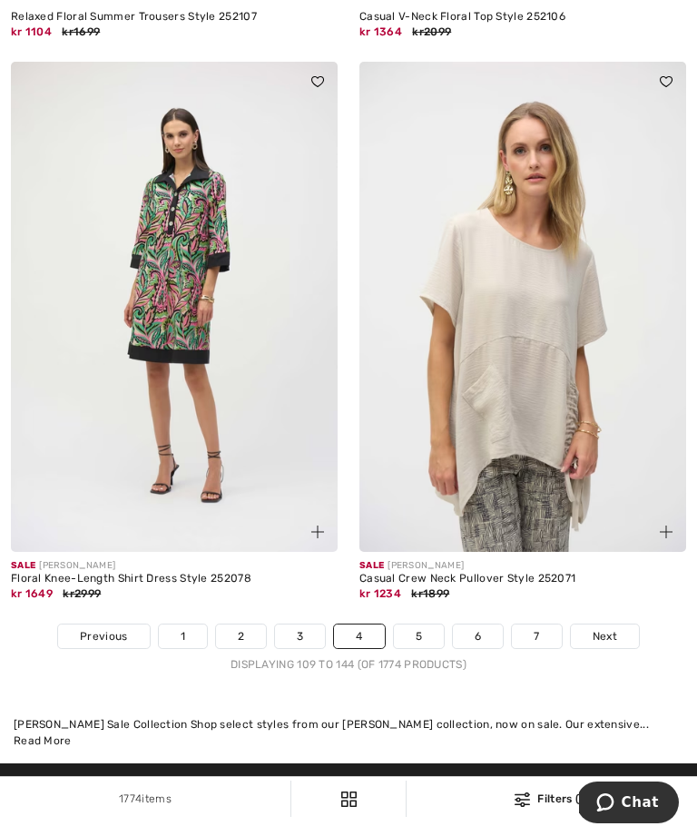
scroll to position [10220, 0]
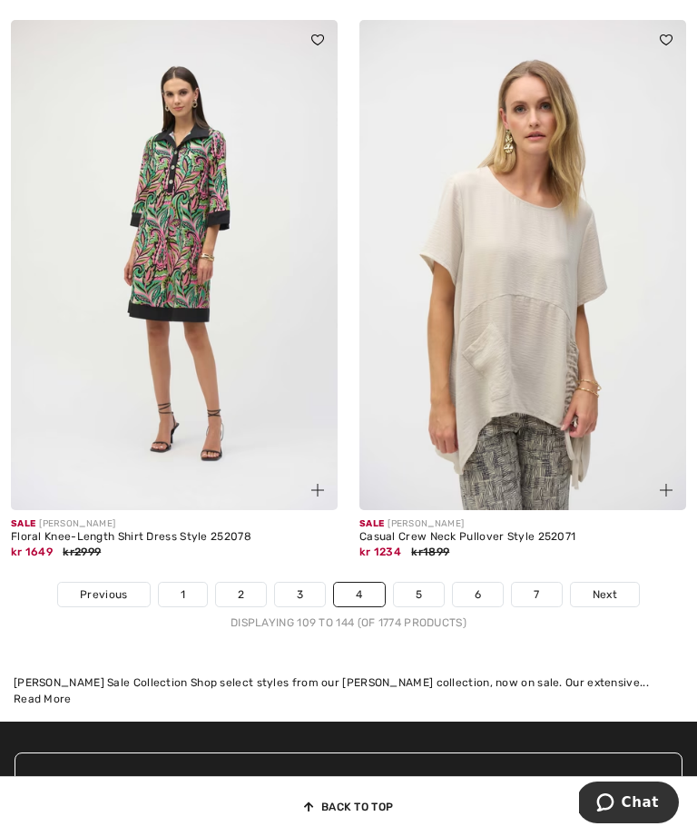
click at [418, 595] on link "5" at bounding box center [419, 595] width 50 height 24
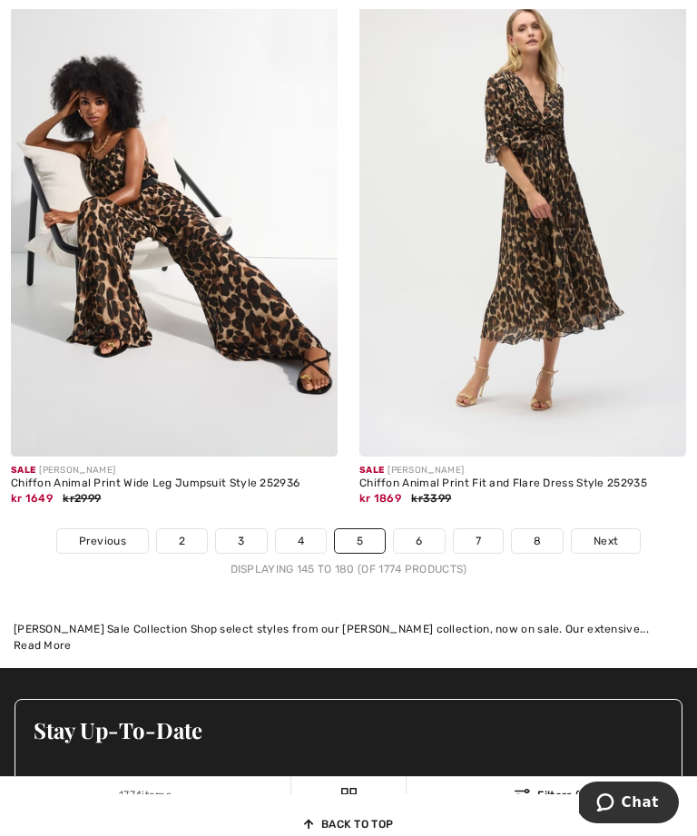
scroll to position [10502, 0]
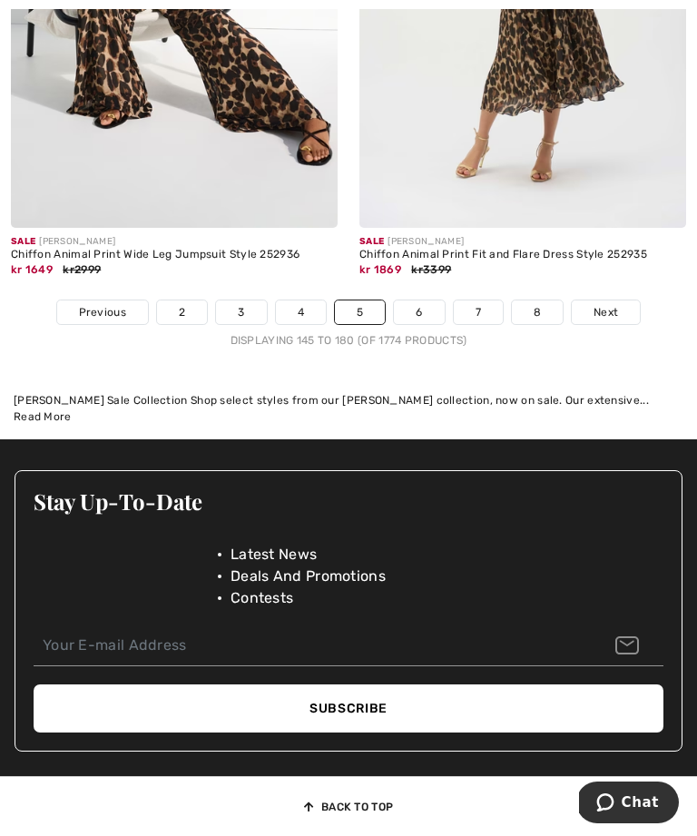
click at [424, 324] on link "6" at bounding box center [419, 312] width 50 height 24
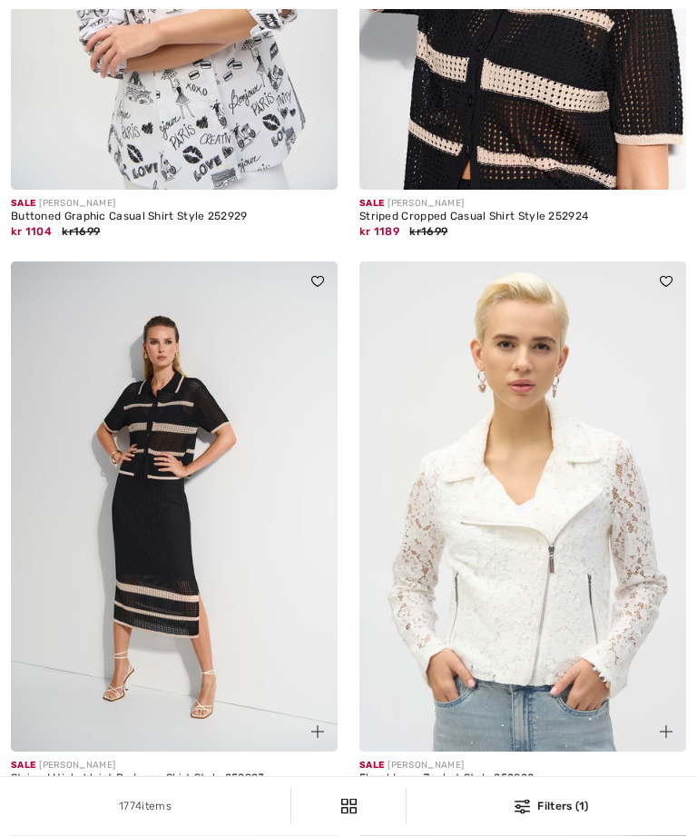
checkbox input "true"
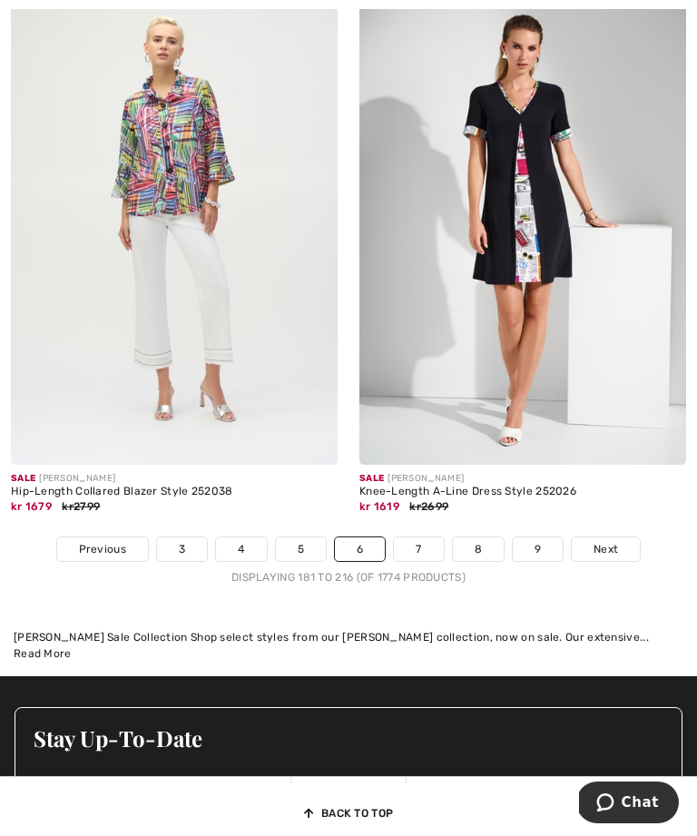
scroll to position [10182, 0]
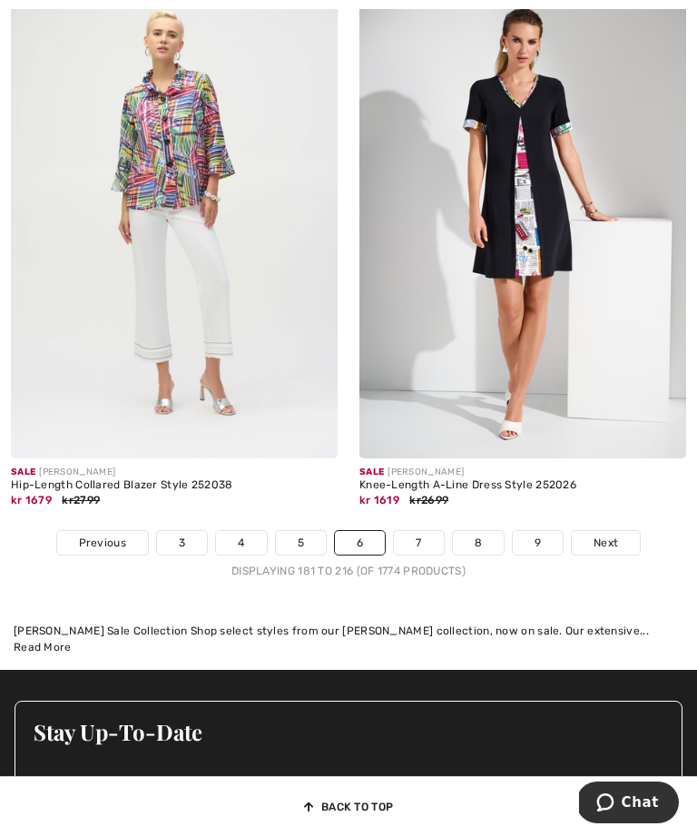
click at [429, 549] on link "7" at bounding box center [418, 543] width 49 height 24
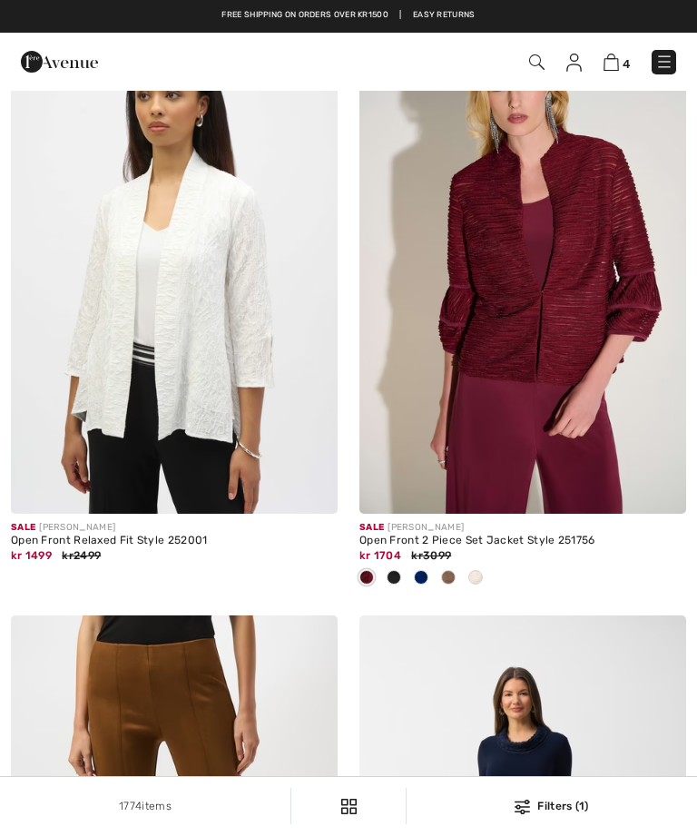
checkbox input "true"
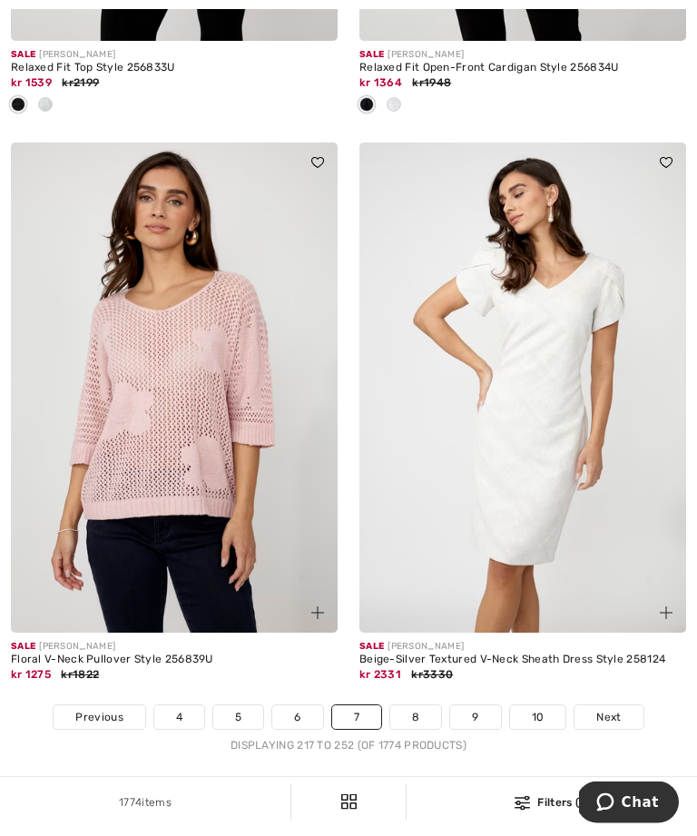
scroll to position [10370, 0]
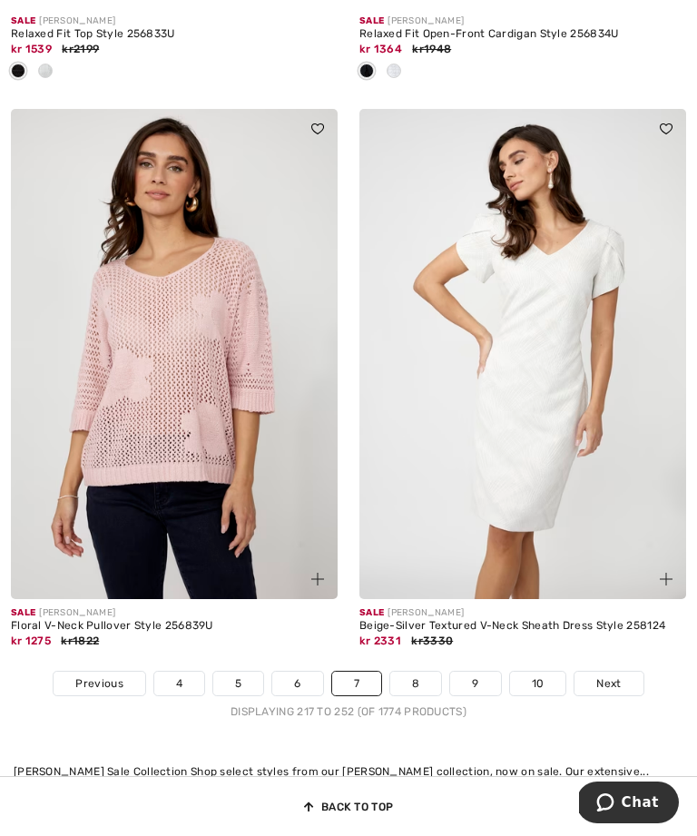
click at [420, 689] on link "8" at bounding box center [415, 684] width 51 height 24
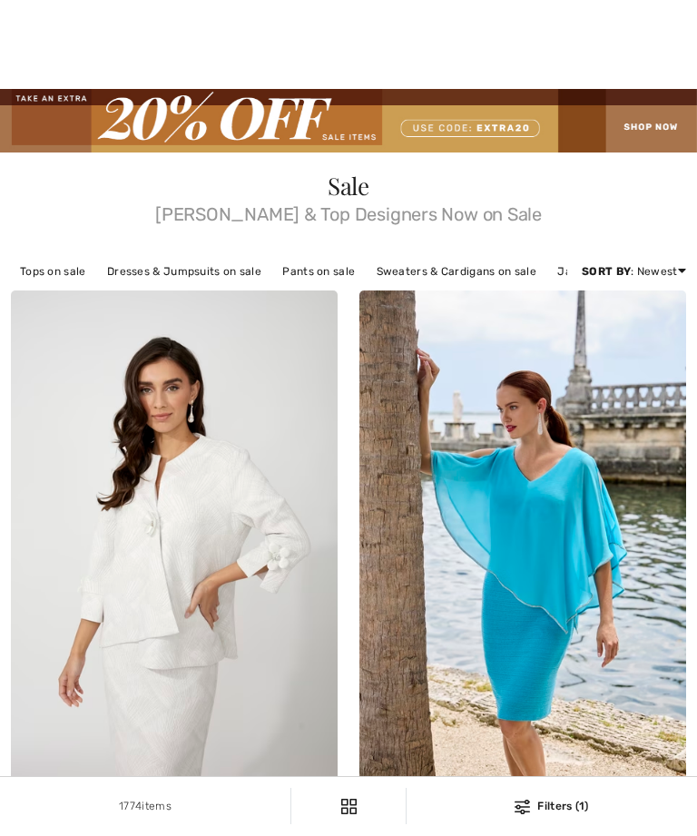
scroll to position [698, 0]
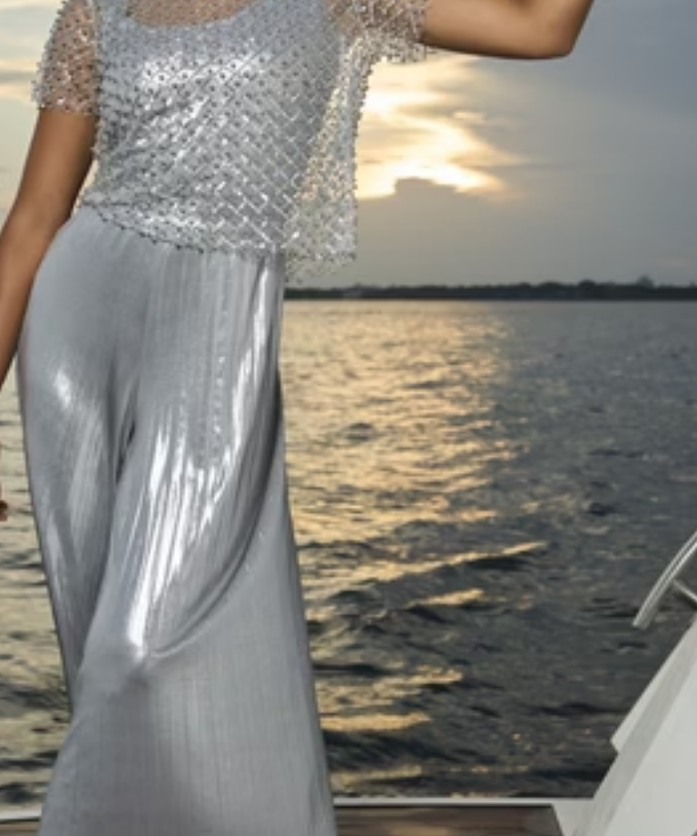
checkbox input "true"
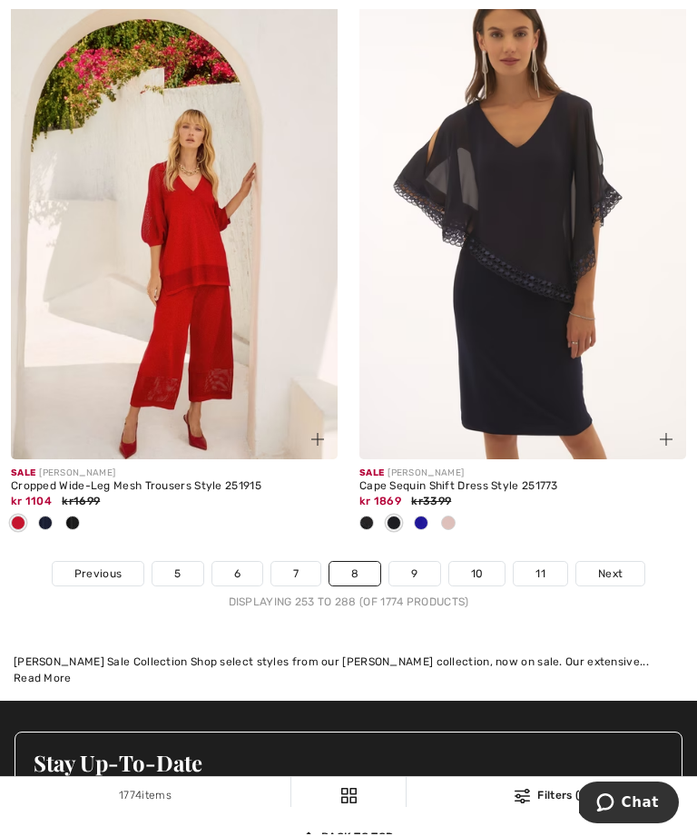
scroll to position [10387, 0]
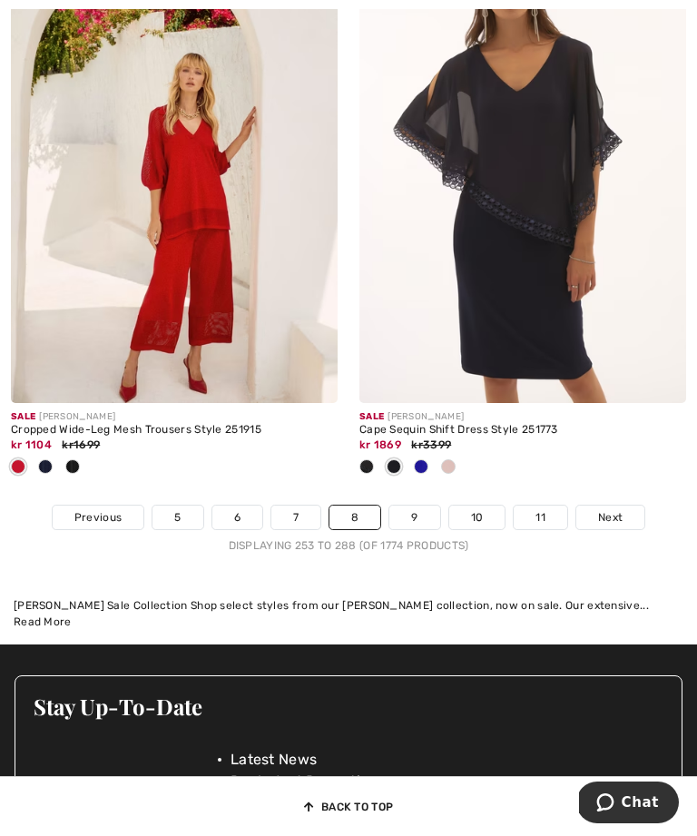
click at [416, 518] on link "9" at bounding box center [414, 518] width 50 height 24
click at [418, 506] on link "9" at bounding box center [414, 518] width 50 height 24
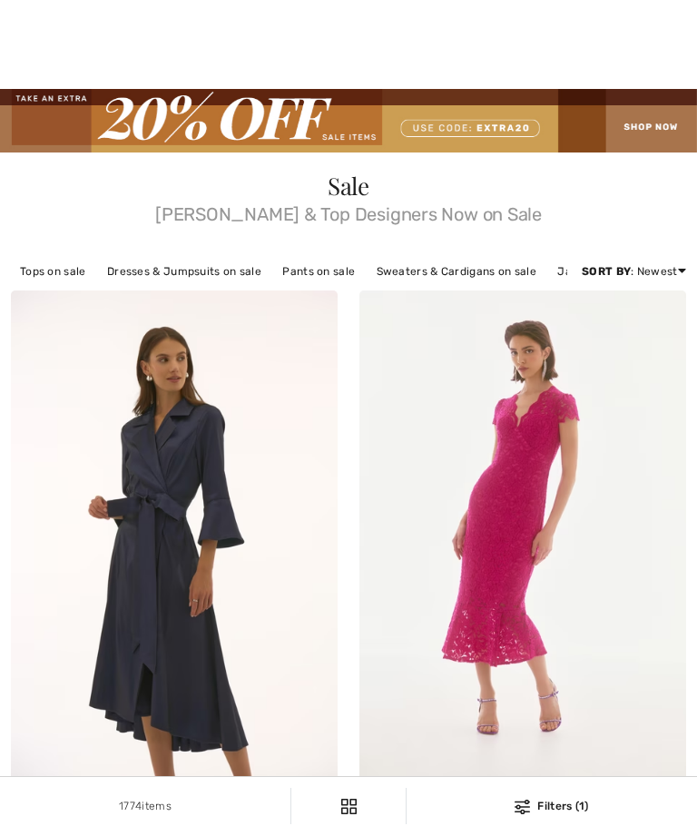
checkbox input "true"
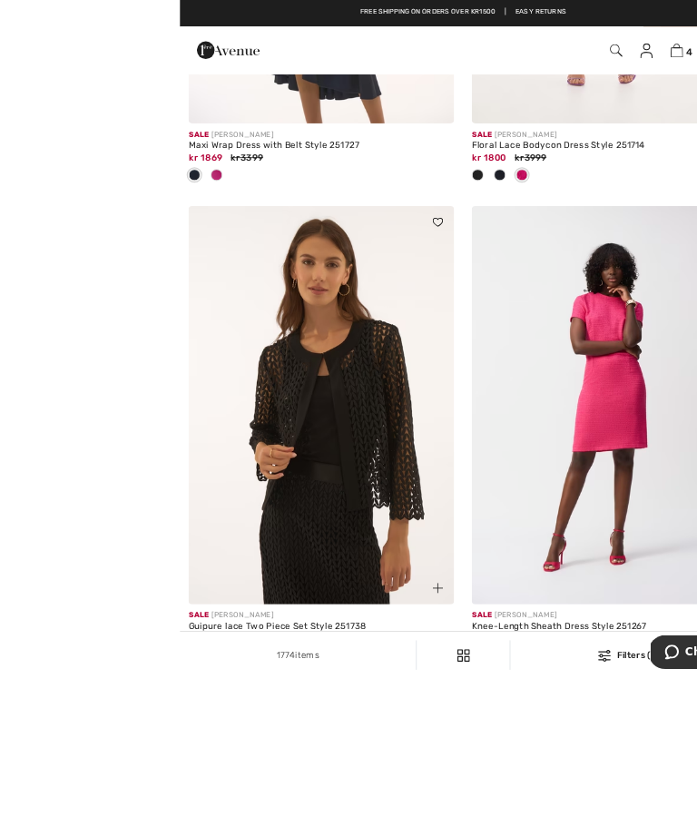
scroll to position [729, 0]
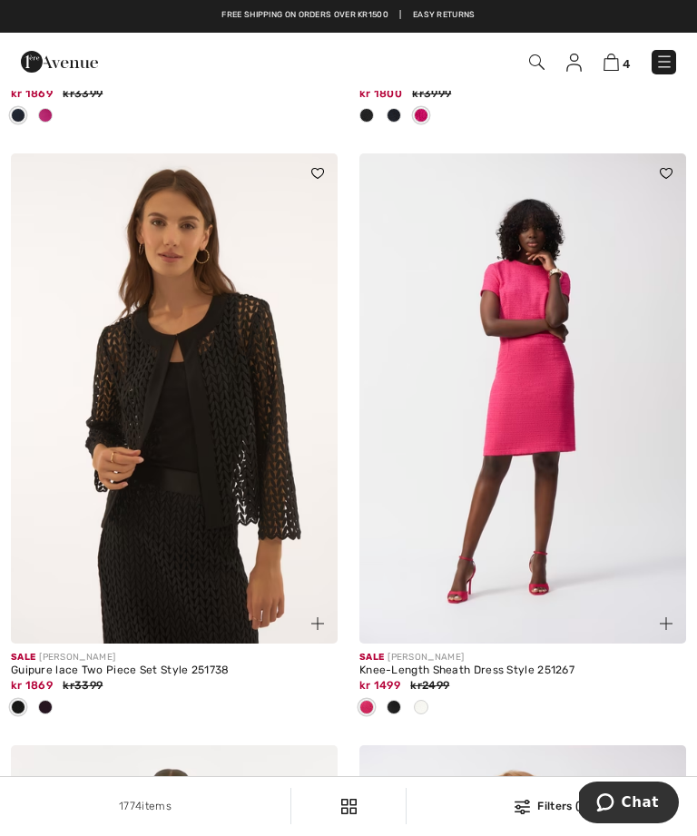
click at [251, 490] on img at bounding box center [174, 398] width 327 height 490
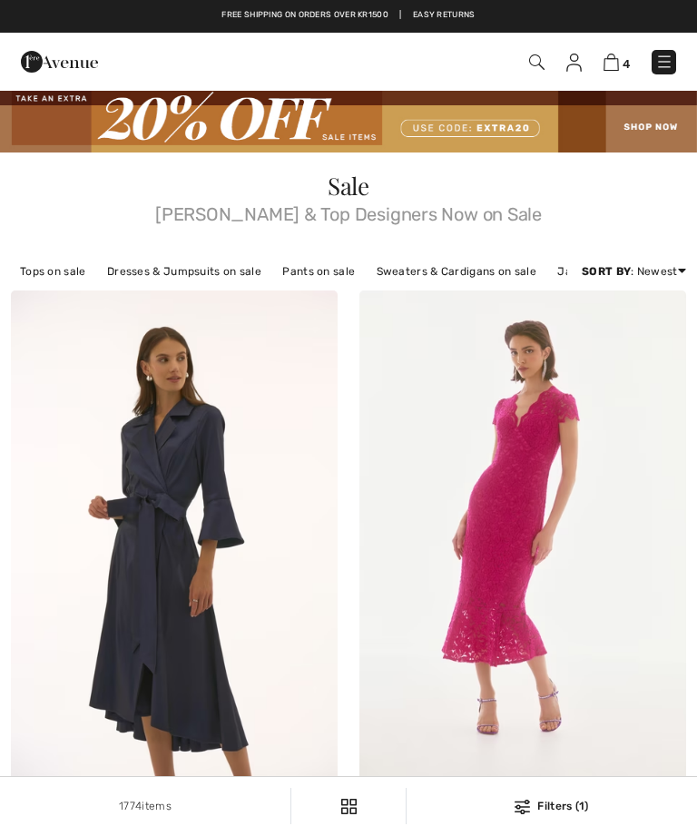
checkbox input "true"
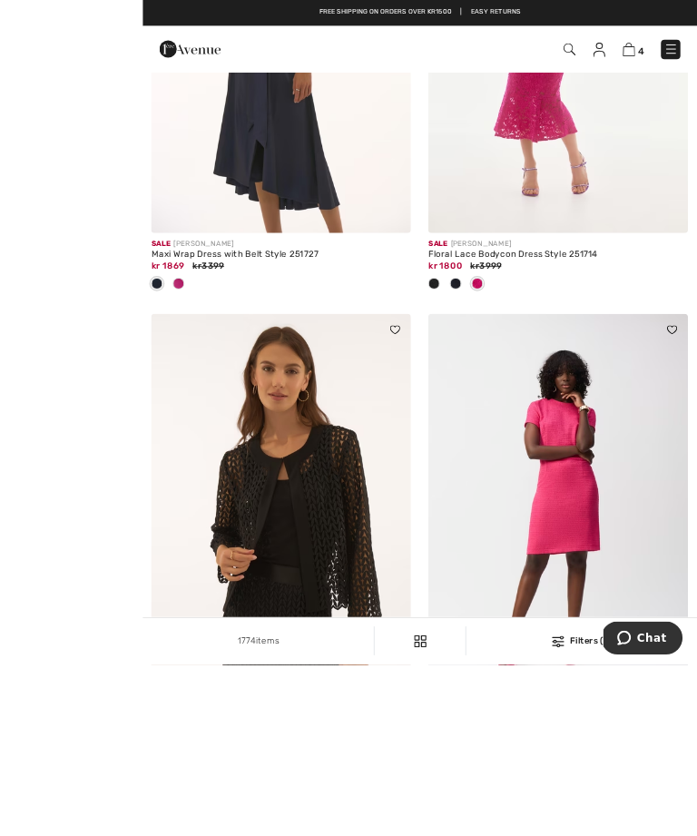
scroll to position [662, 0]
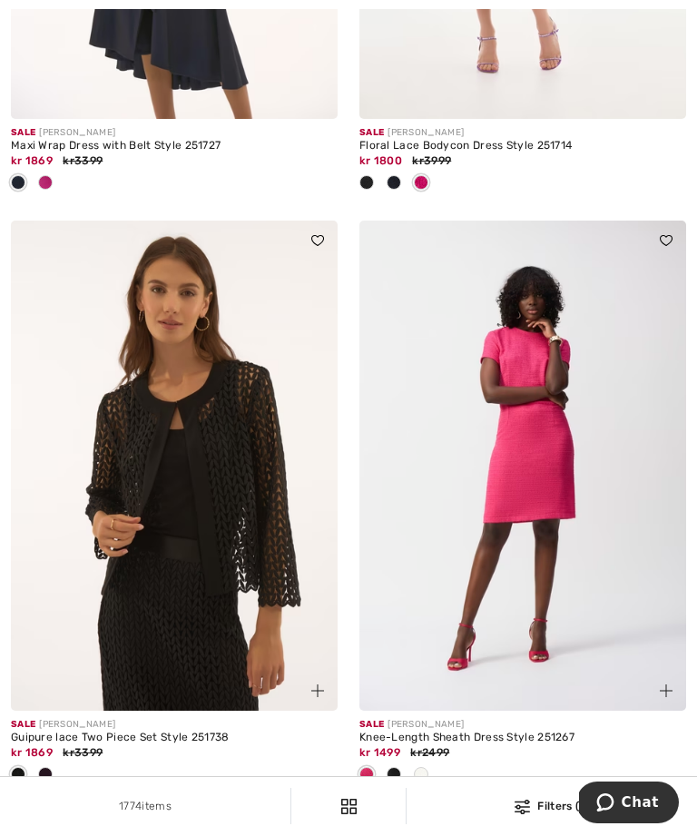
click at [550, 490] on img at bounding box center [522, 466] width 327 height 490
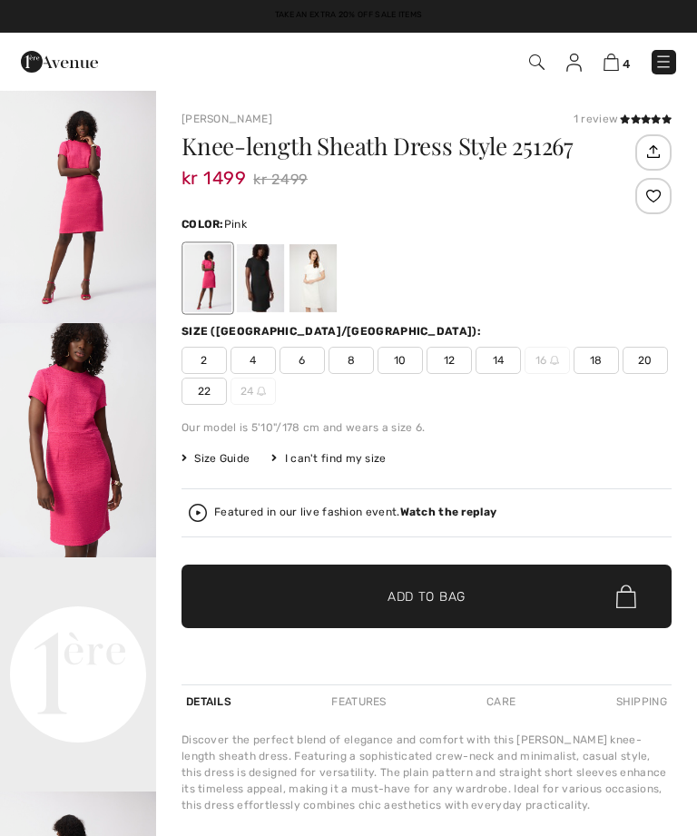
checkbox input "true"
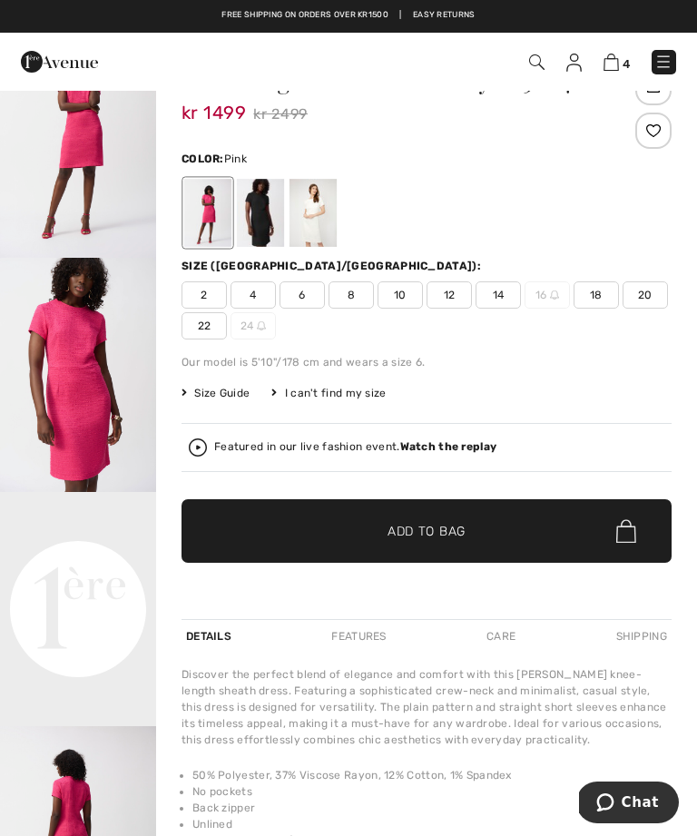
scroll to position [61, 0]
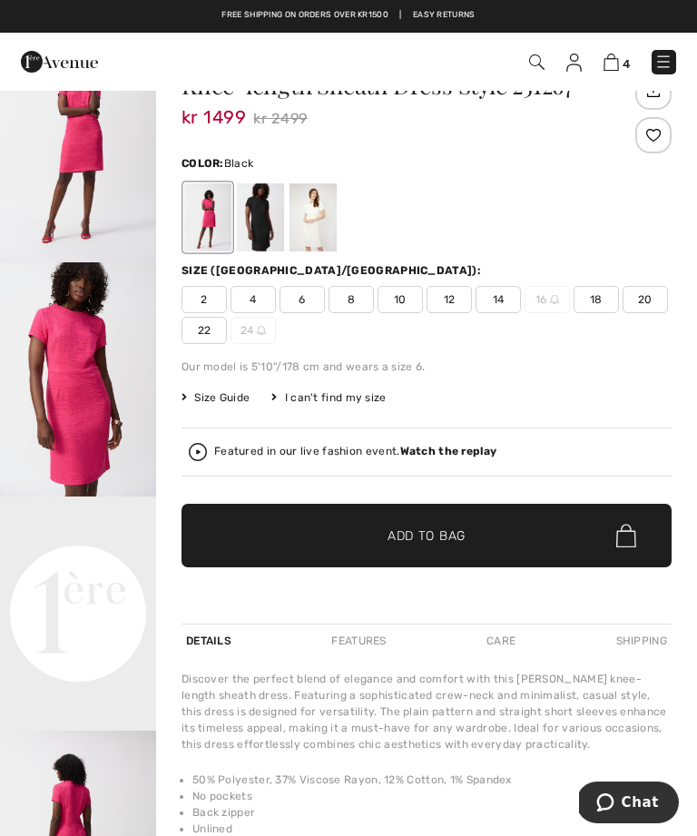
click at [271, 213] on div at bounding box center [260, 217] width 47 height 68
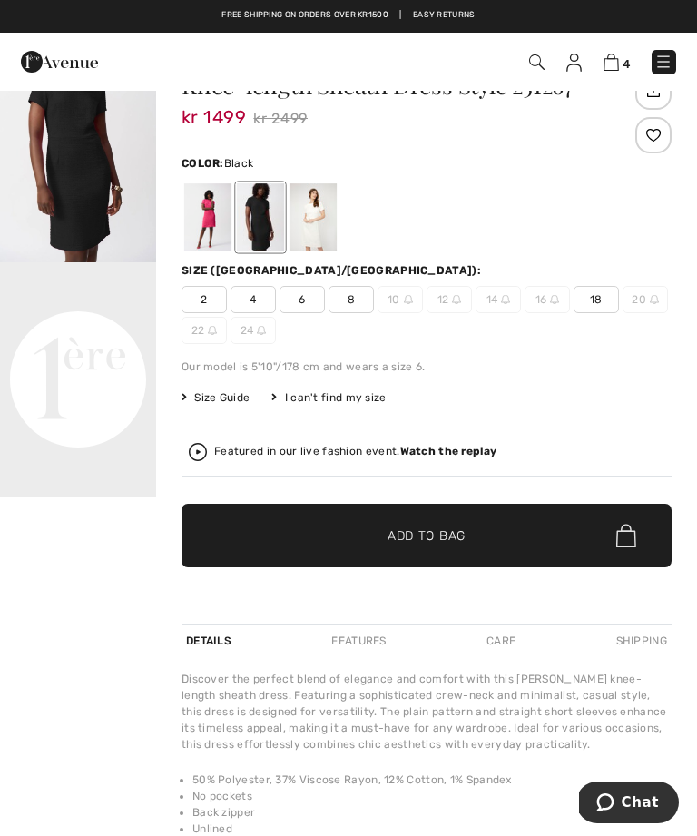
scroll to position [0, 0]
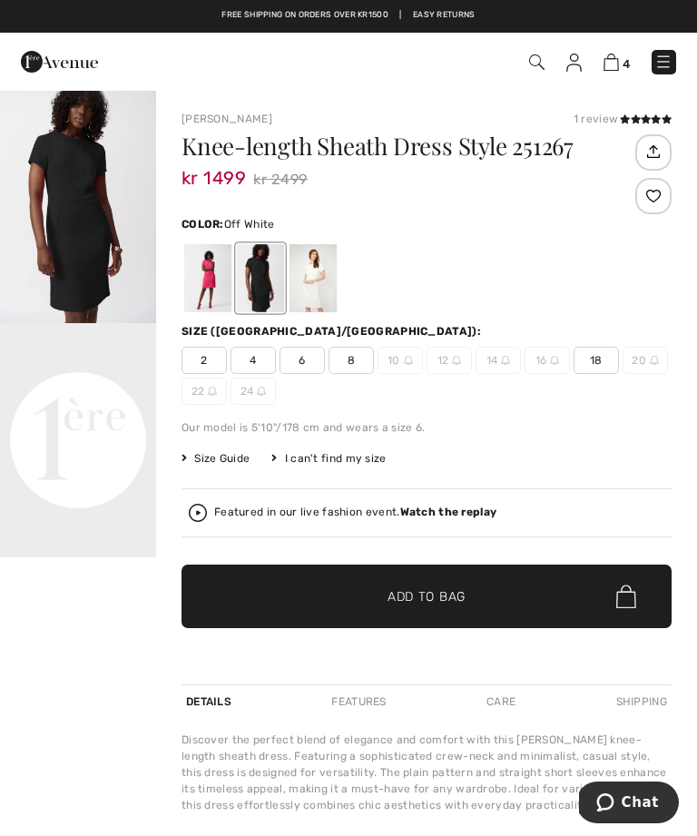
click at [331, 284] on div at bounding box center [313, 278] width 47 height 68
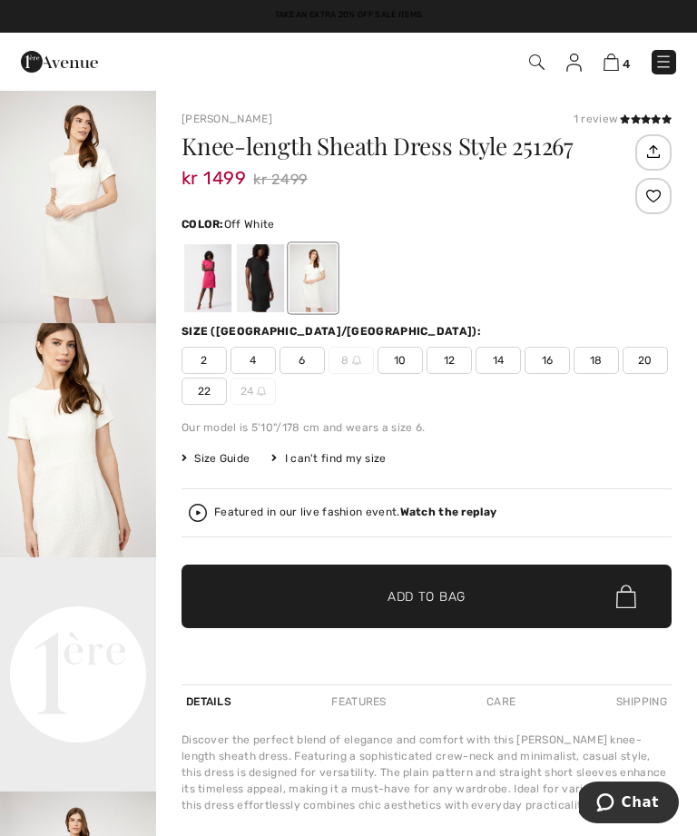
click at [264, 286] on div at bounding box center [260, 278] width 47 height 68
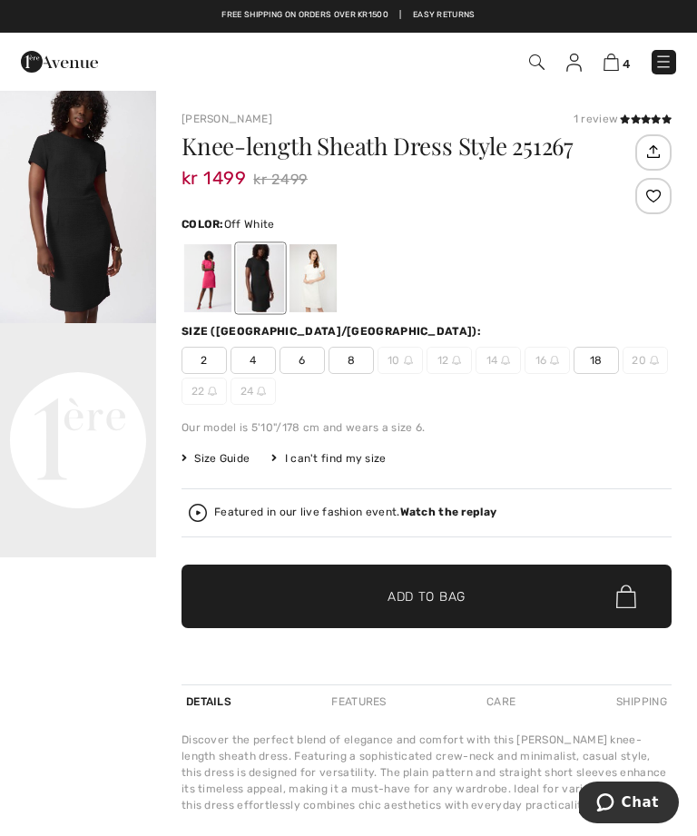
click at [312, 267] on div at bounding box center [313, 278] width 47 height 68
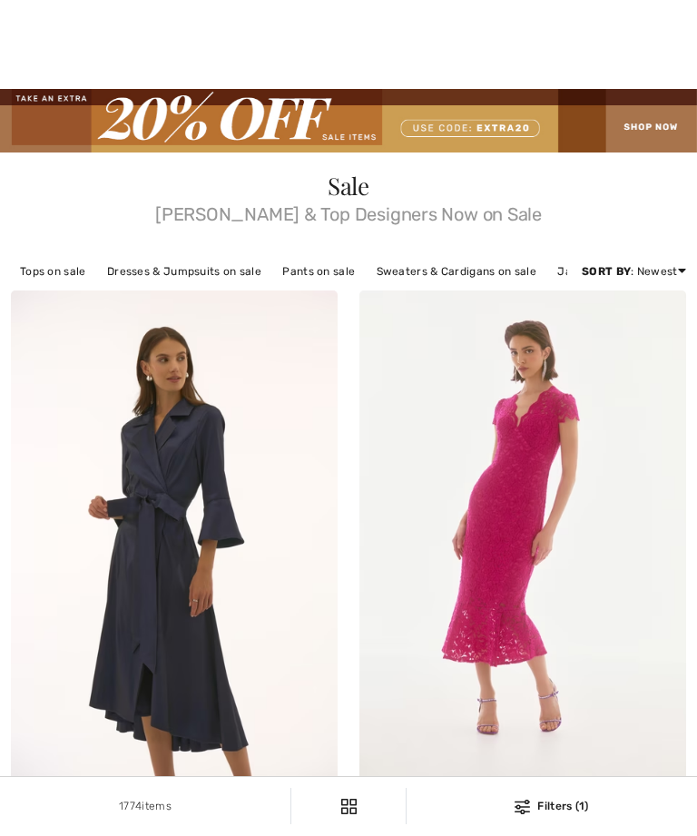
checkbox input "true"
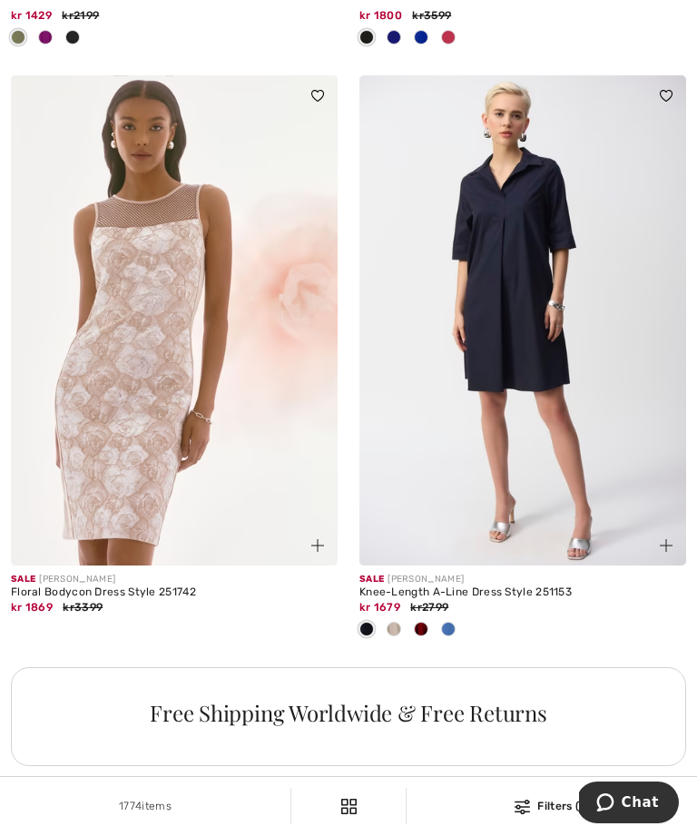
scroll to position [3176, 0]
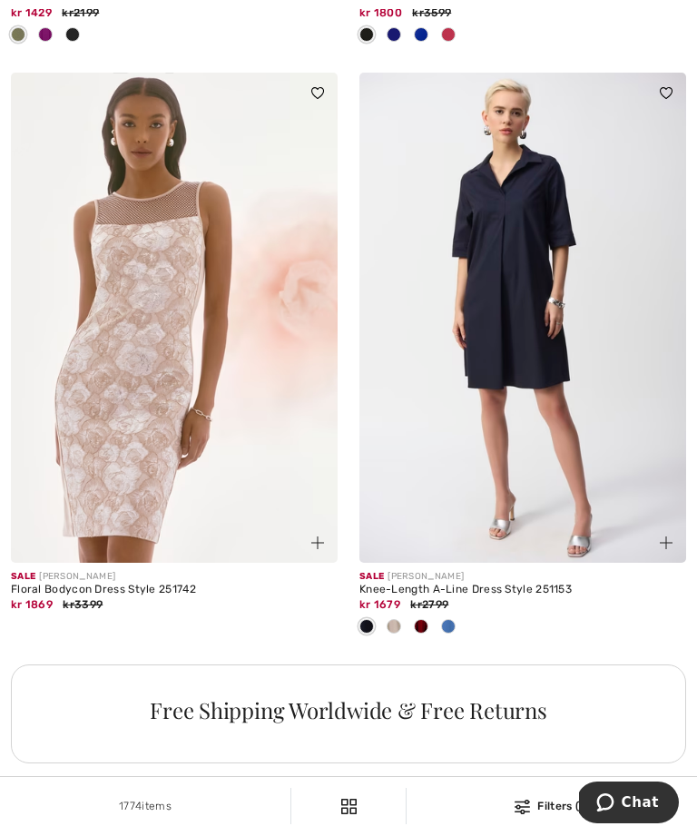
click at [133, 450] on img at bounding box center [174, 318] width 327 height 490
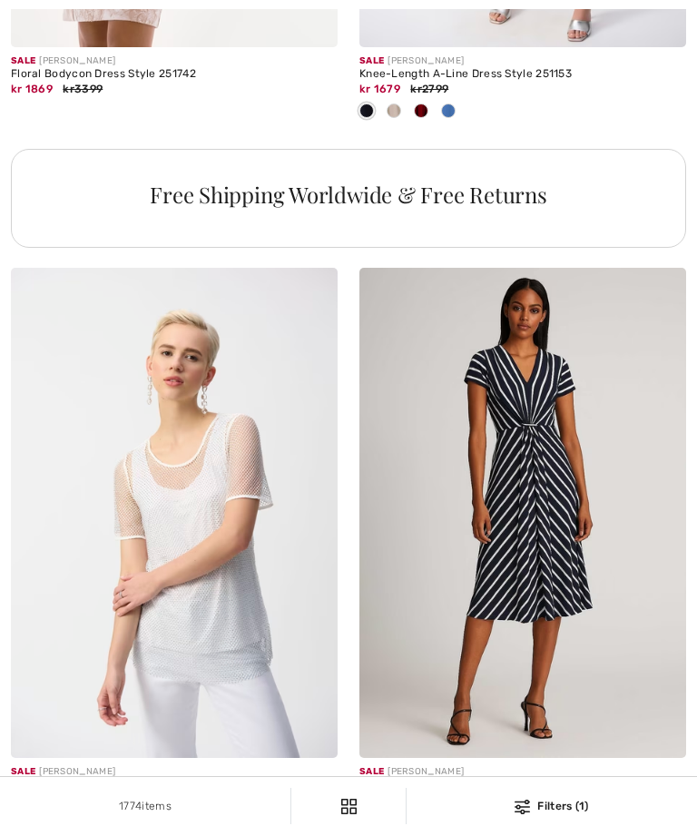
checkbox input "true"
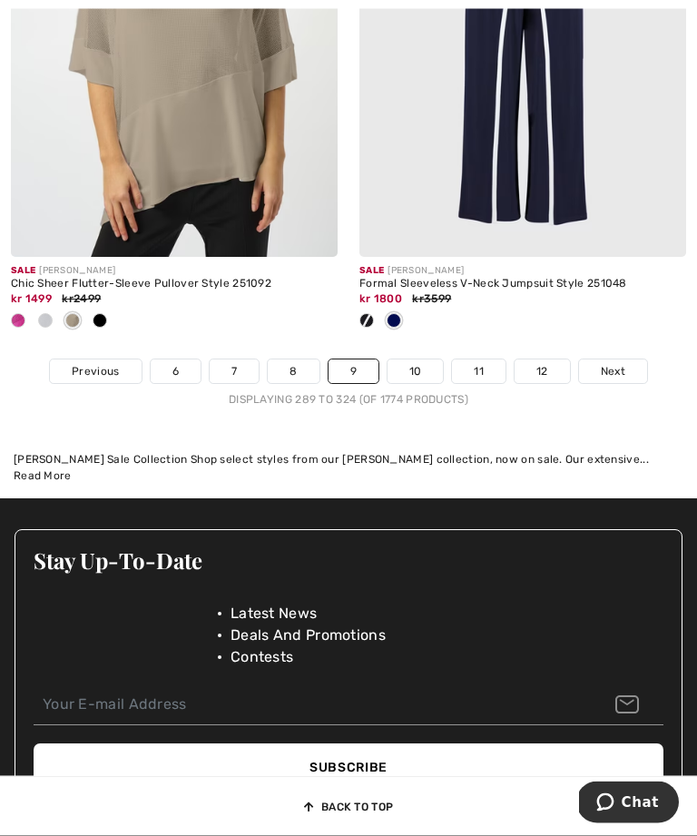
scroll to position [10802, 0]
click at [412, 383] on link "10" at bounding box center [416, 371] width 56 height 24
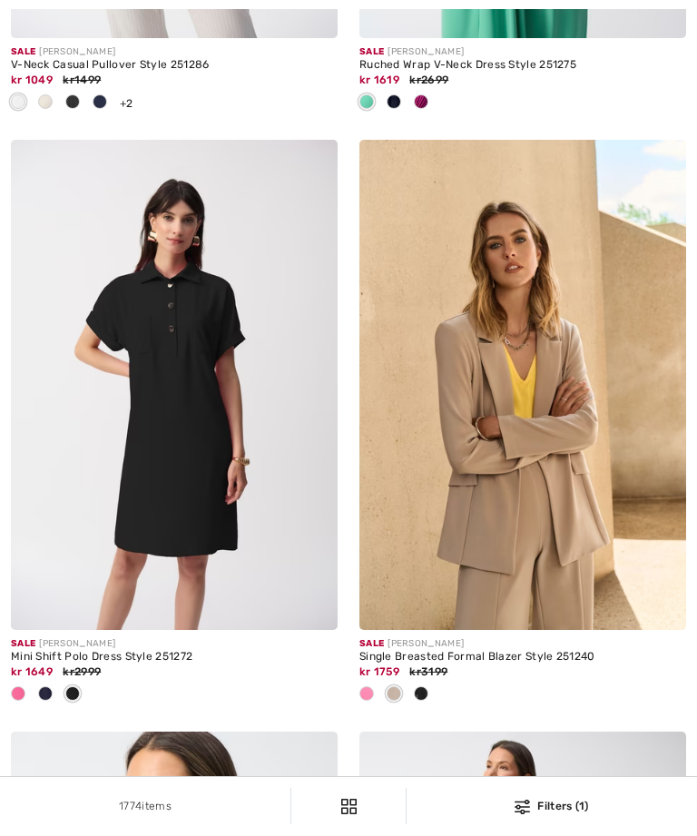
checkbox input "true"
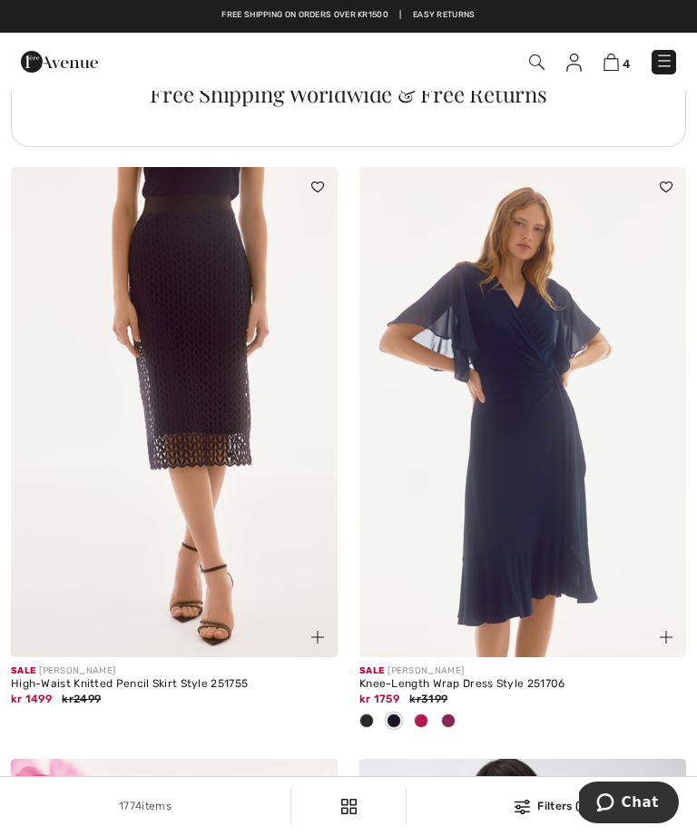
scroll to position [3792, 0]
click at [203, 437] on img at bounding box center [174, 413] width 327 height 490
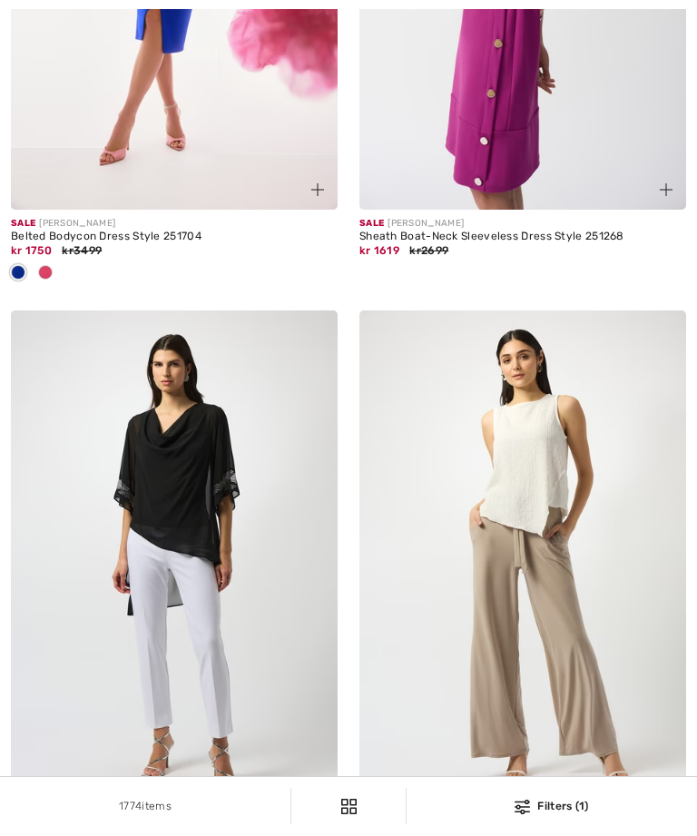
checkbox input "true"
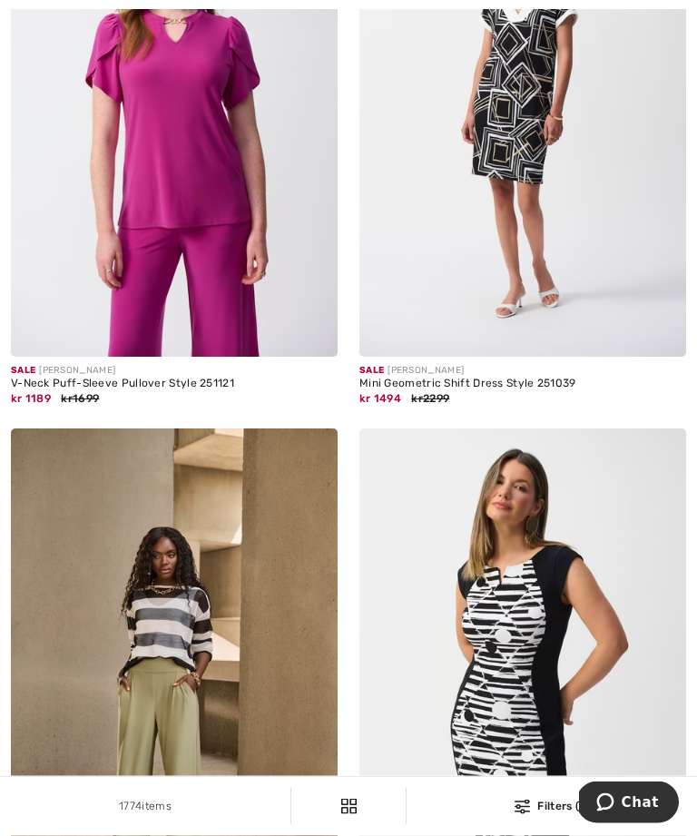
scroll to position [10111, 0]
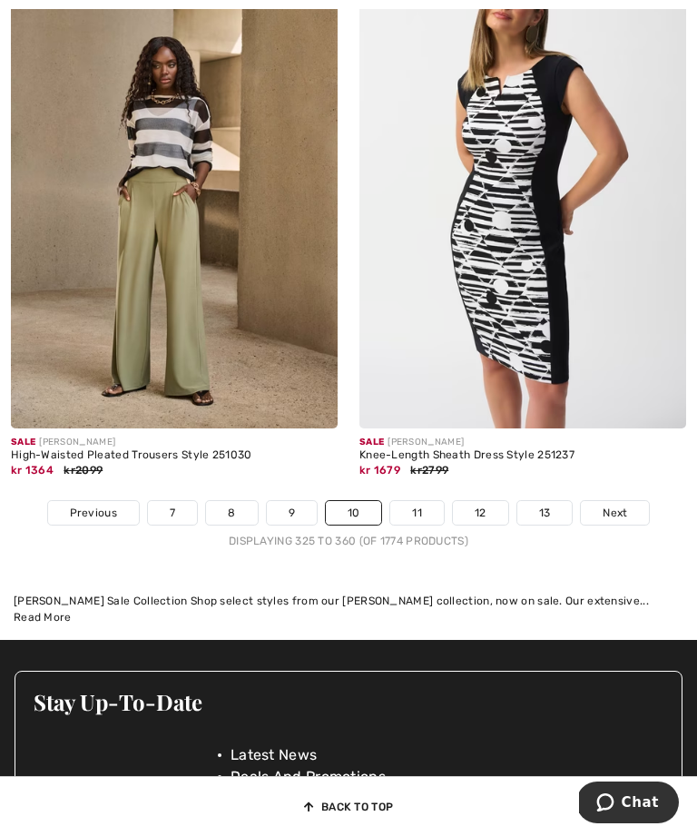
click at [421, 525] on link "11" at bounding box center [417, 513] width 54 height 24
click at [430, 501] on link "11" at bounding box center [417, 513] width 54 height 24
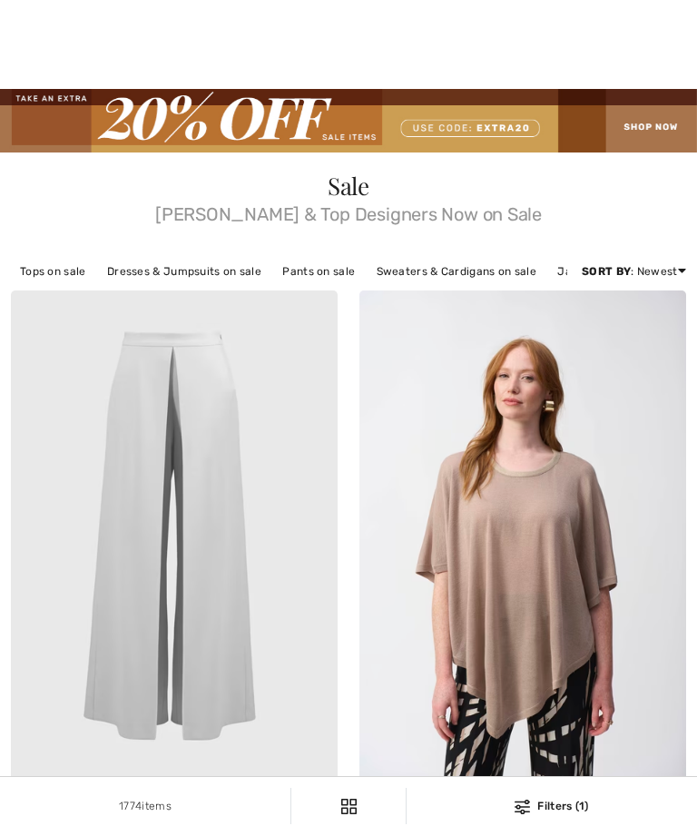
checkbox input "true"
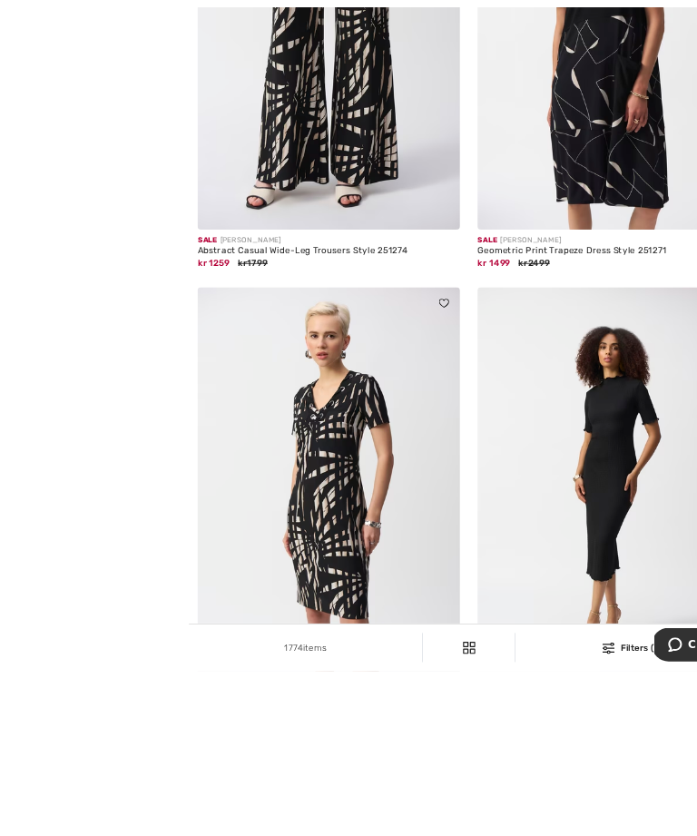
scroll to position [1774, 0]
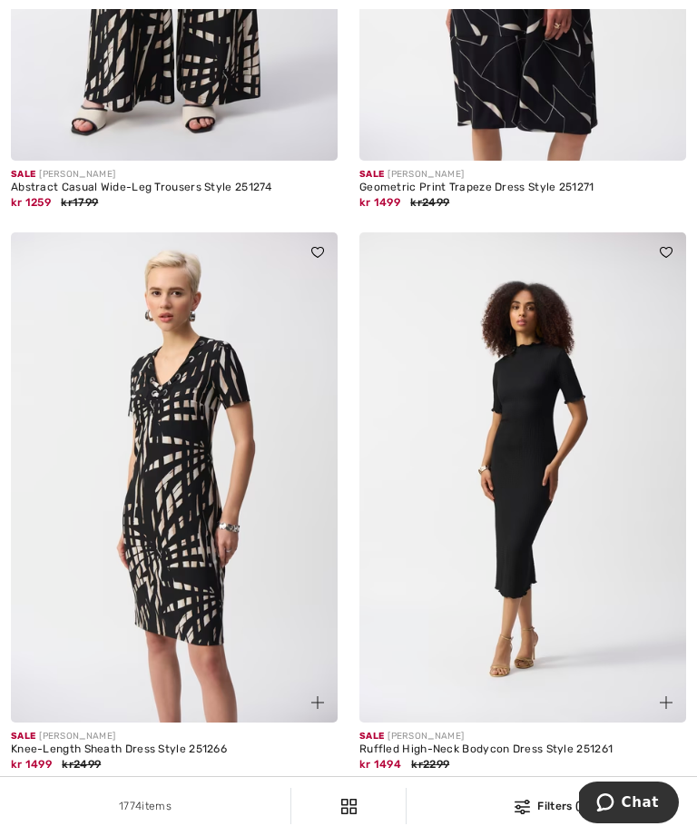
click at [252, 625] on img at bounding box center [174, 477] width 327 height 490
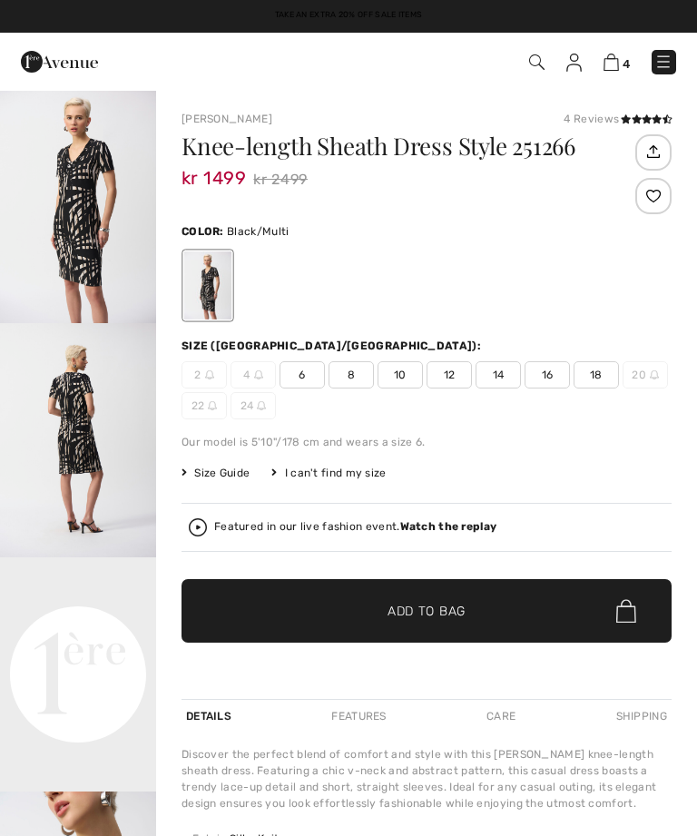
checkbox input "true"
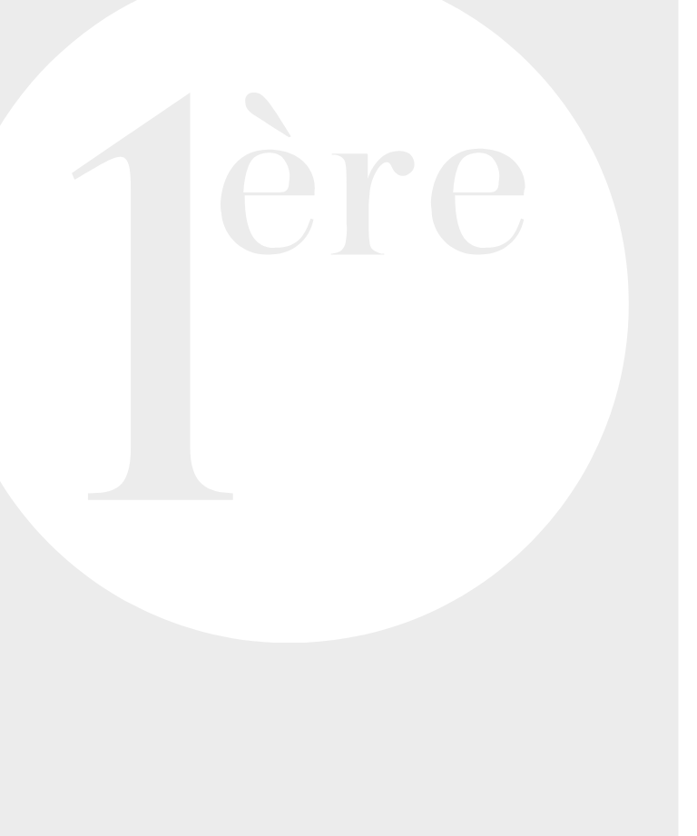
scroll to position [188, 0]
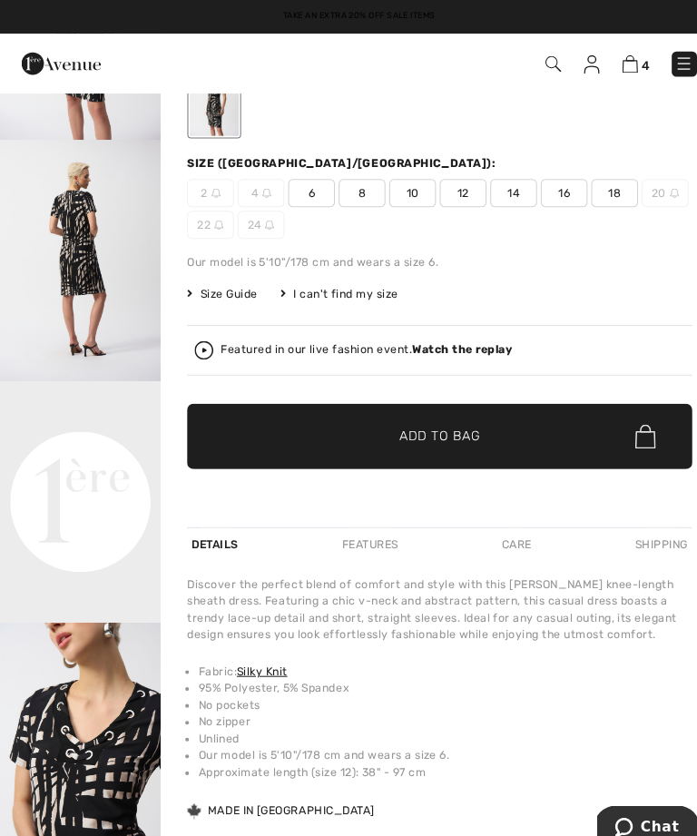
click at [450, 177] on span "12" at bounding box center [449, 186] width 45 height 27
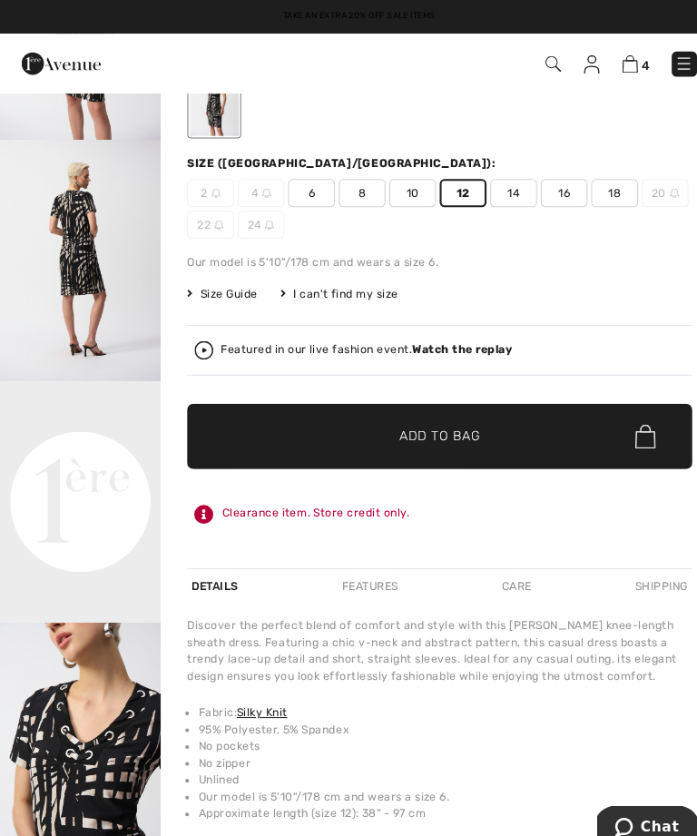
click at [431, 423] on span "Add to Bag" at bounding box center [427, 423] width 78 height 19
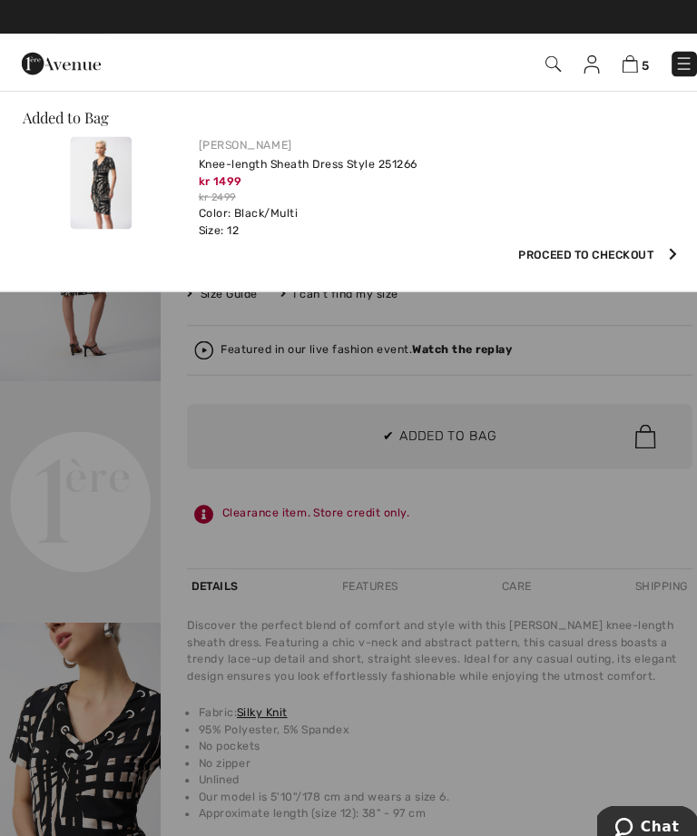
scroll to position [0, 0]
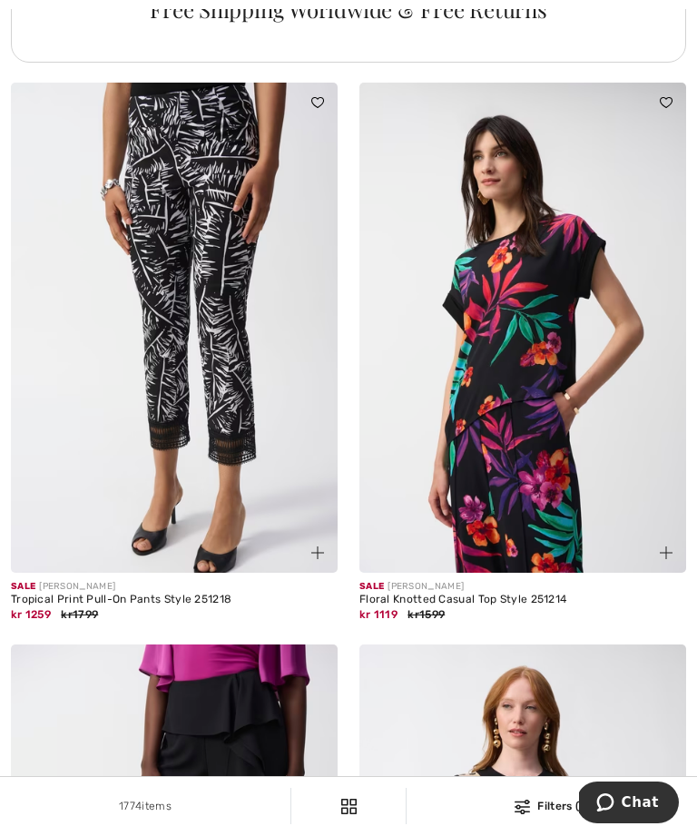
scroll to position [3762, 0]
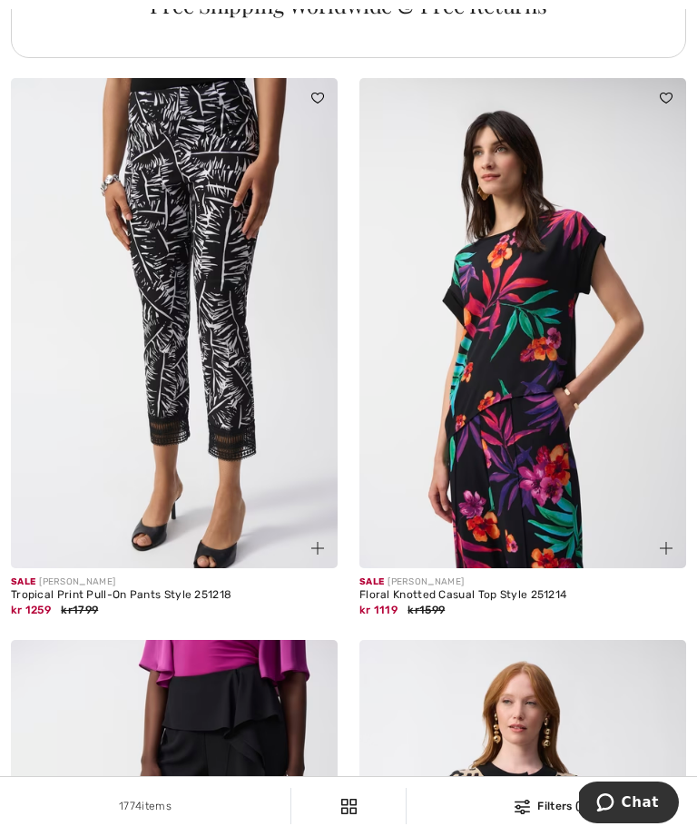
click at [536, 474] on img at bounding box center [522, 323] width 327 height 490
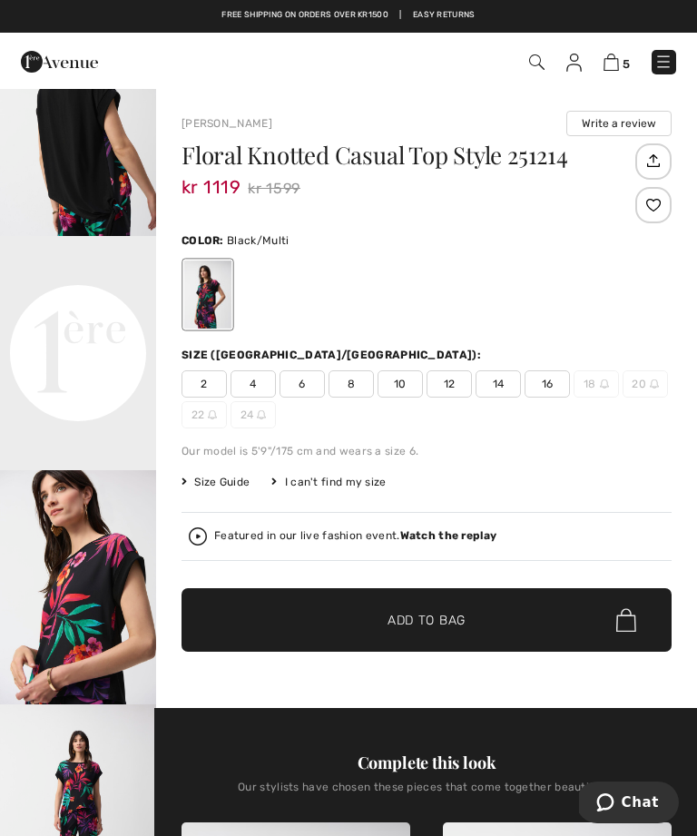
scroll to position [322, 0]
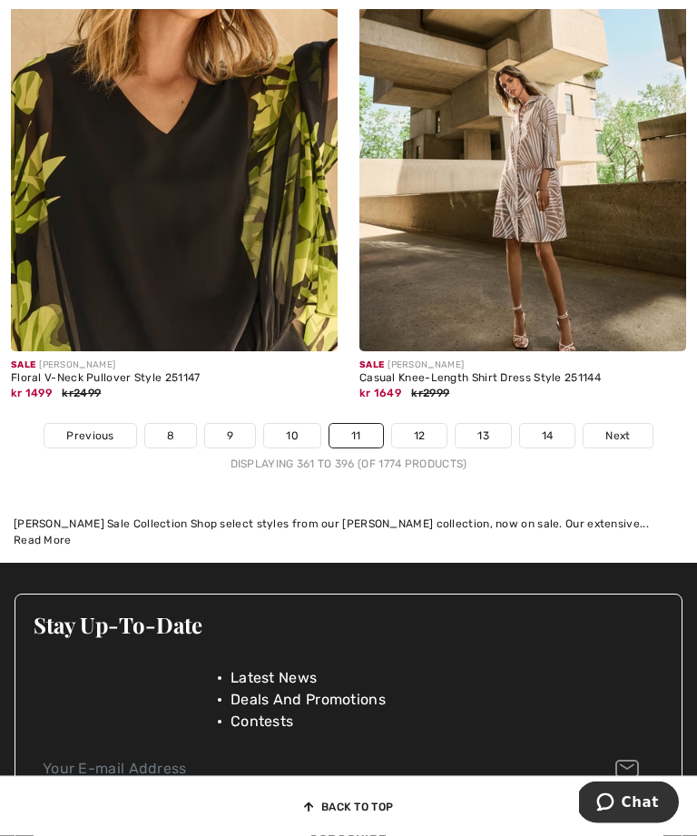
scroll to position [10319, 0]
click at [419, 448] on link "12" at bounding box center [419, 436] width 55 height 24
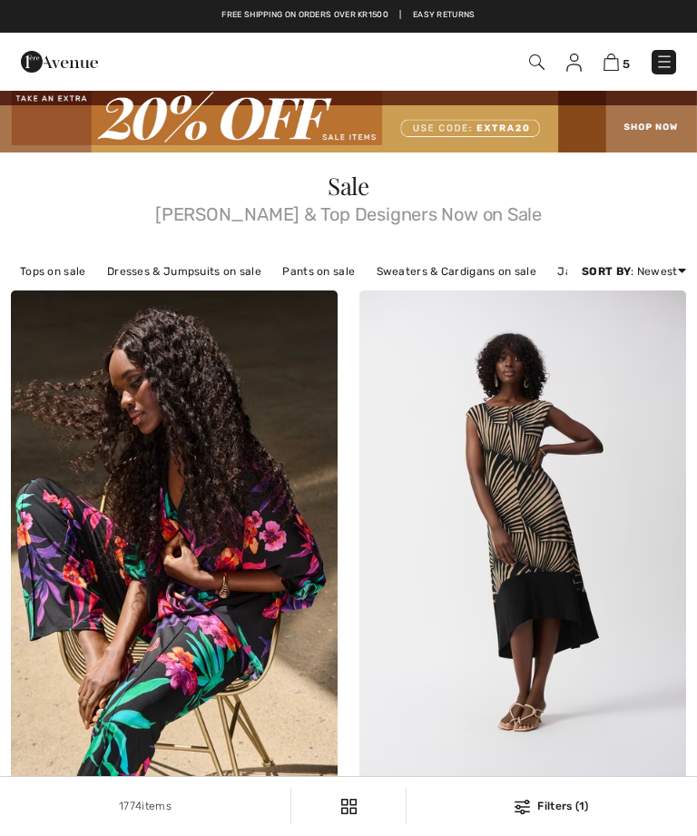
checkbox input "true"
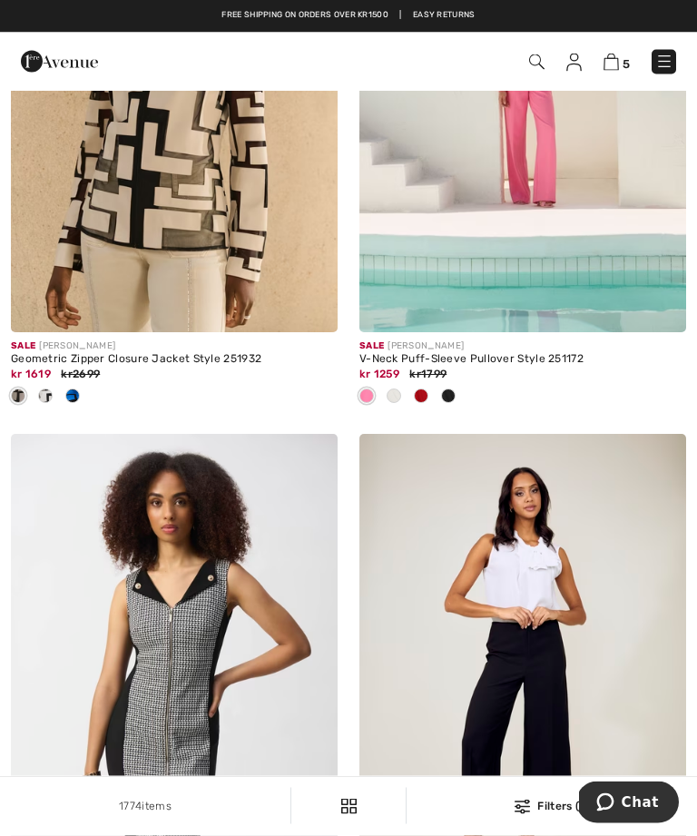
scroll to position [8211, 0]
click at [617, 55] on img at bounding box center [611, 62] width 15 height 17
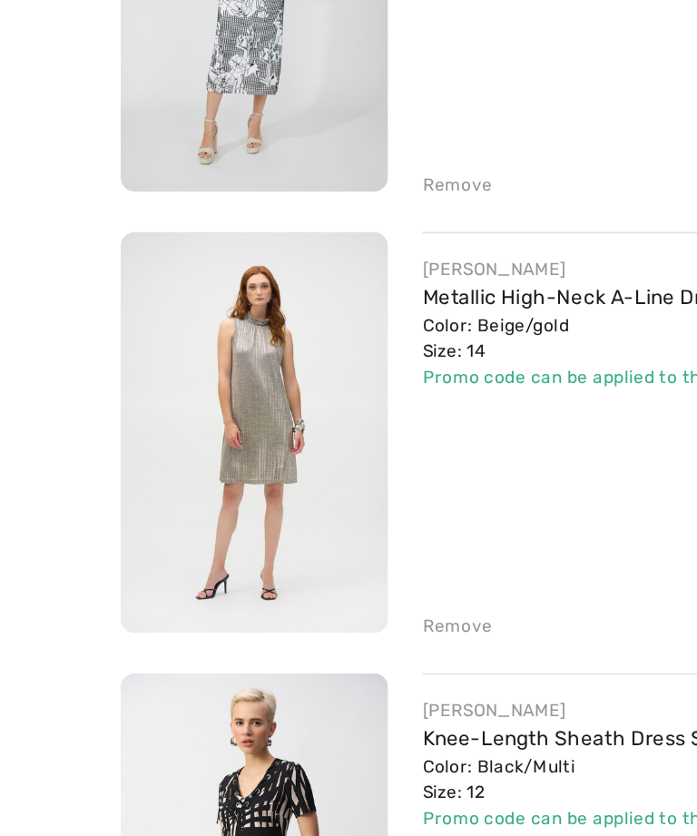
scroll to position [807, 0]
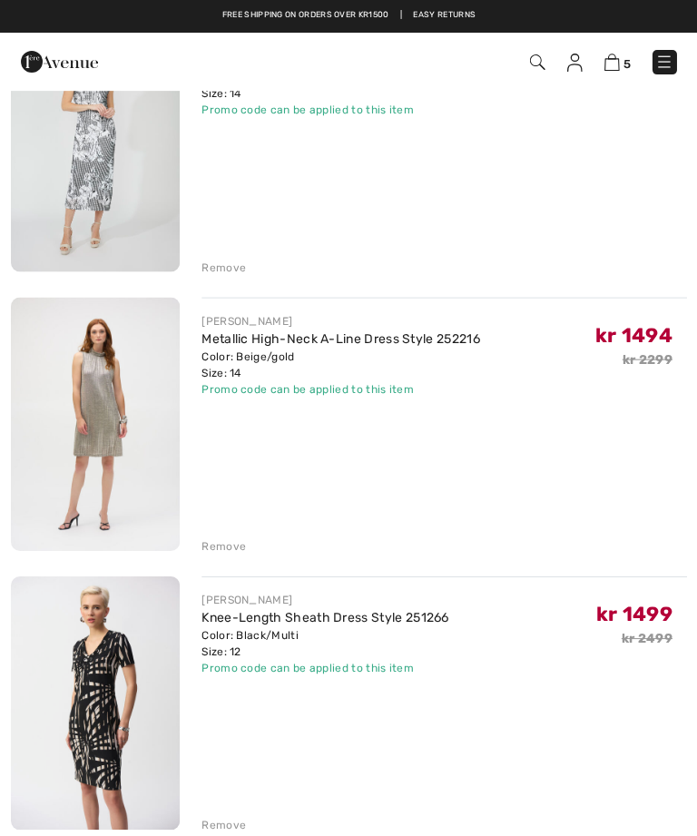
click at [227, 554] on div "Remove" at bounding box center [224, 545] width 44 height 16
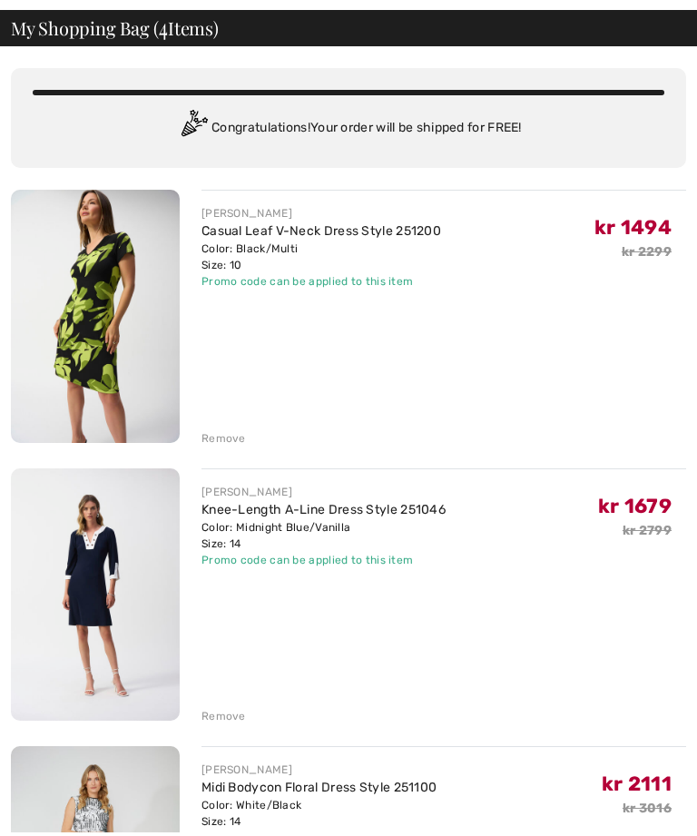
scroll to position [0, 0]
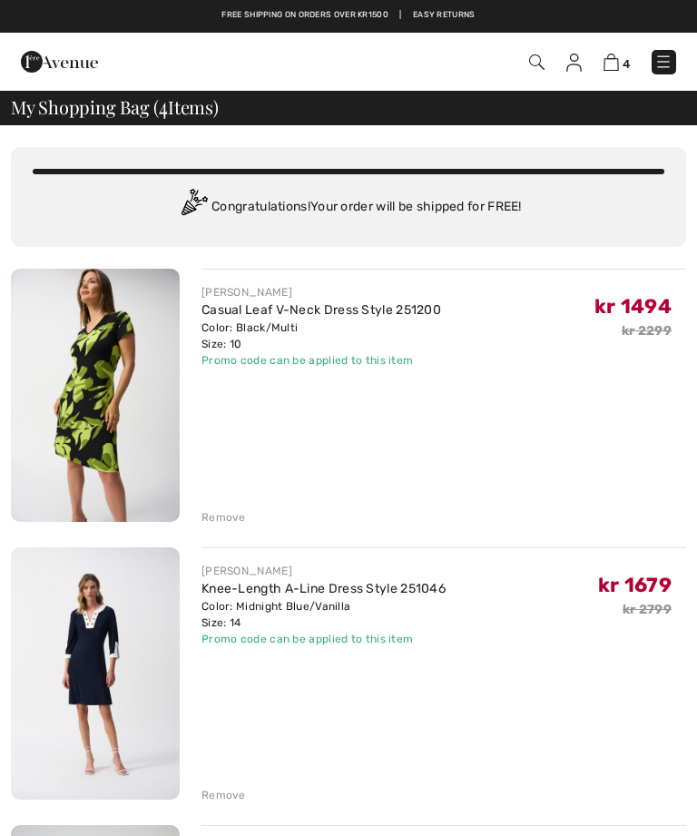
click at [450, 280] on div "JOSEPH RIBKOFF Casual Leaf V-Neck Dress Style 251200 Color: Black/Multi Size: 1…" at bounding box center [444, 397] width 485 height 257
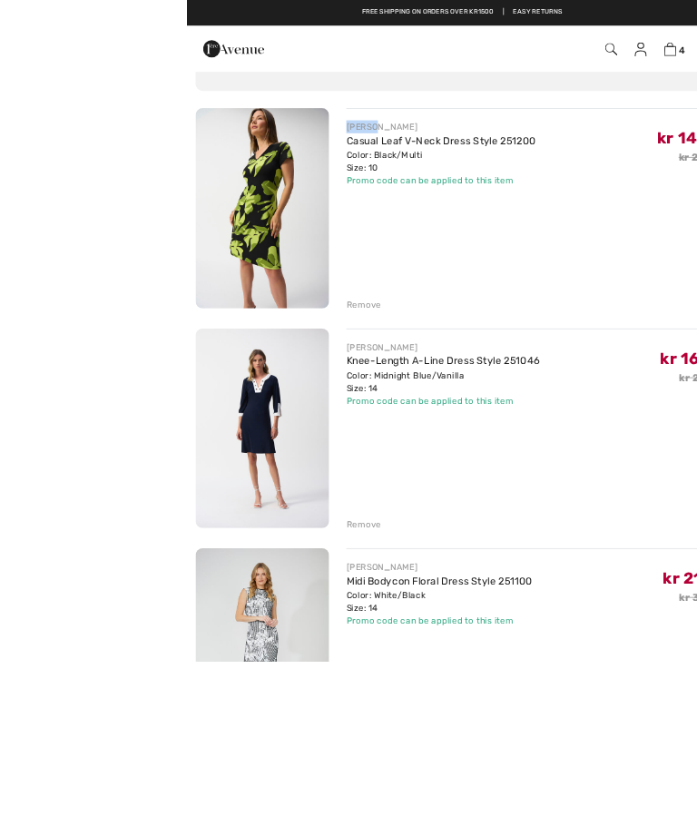
scroll to position [246, 0]
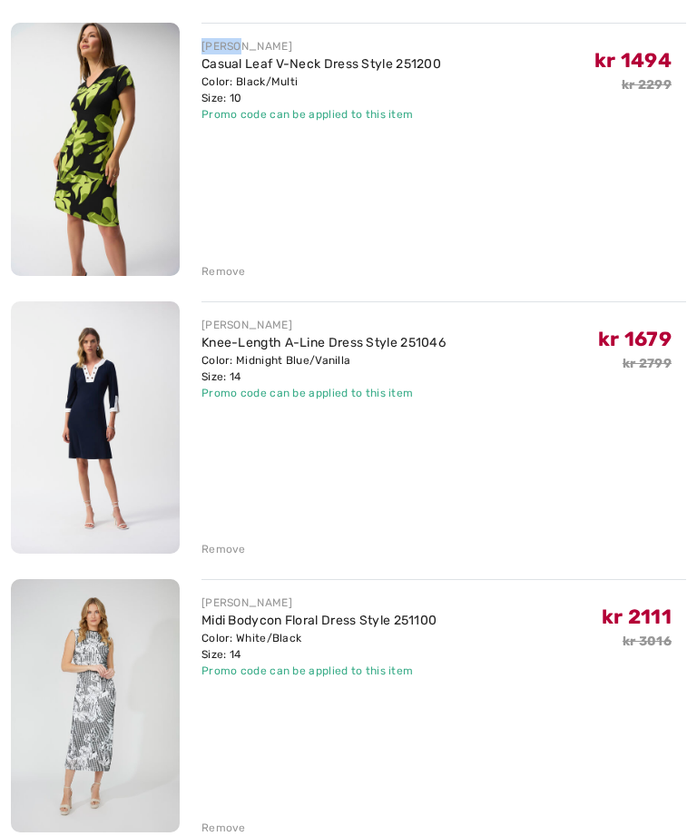
click at [327, 348] on link "Knee-Length A-Line Dress Style 251046" at bounding box center [324, 342] width 244 height 15
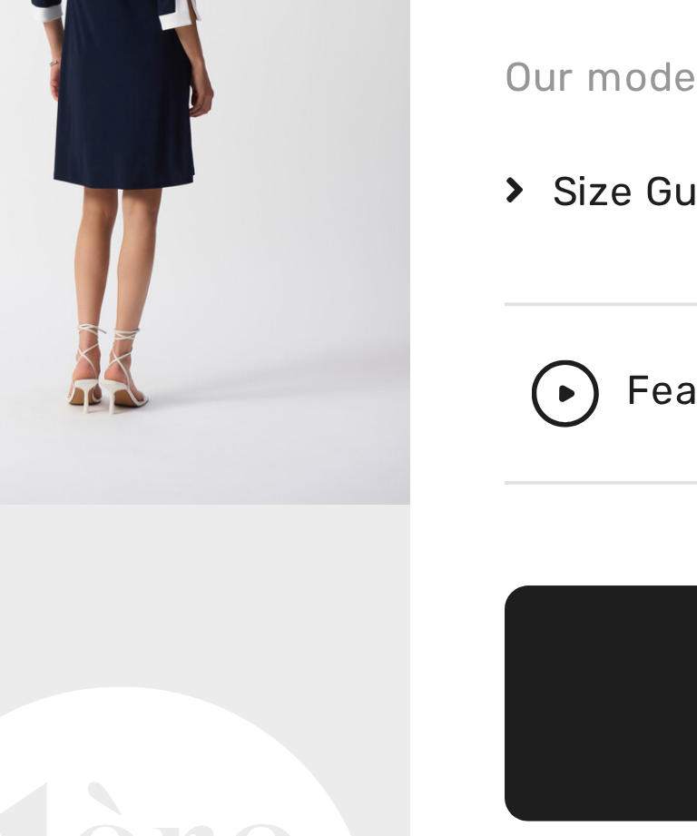
scroll to position [110, 0]
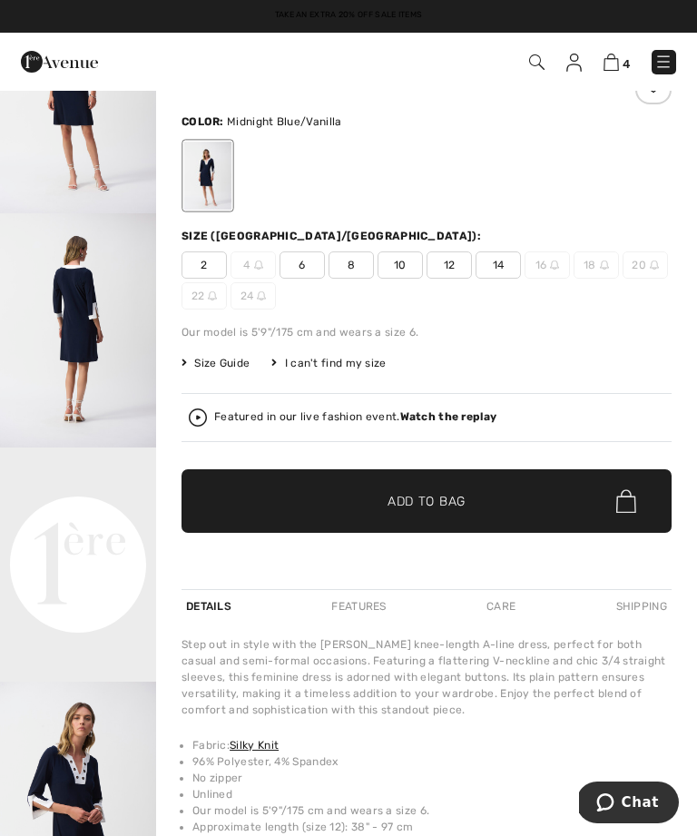
click at [625, 59] on span "4" at bounding box center [626, 64] width 7 height 14
